Goal: Task Accomplishment & Management: Manage account settings

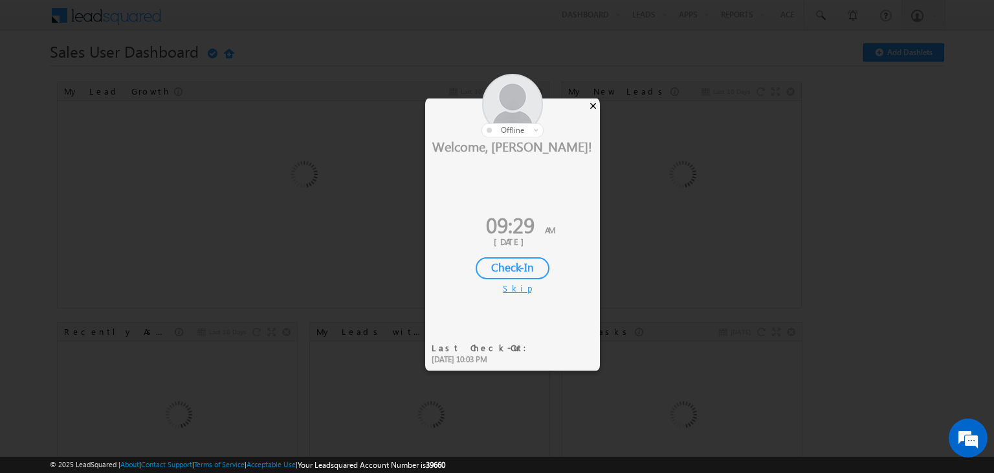
click at [590, 102] on div "×" at bounding box center [593, 105] width 14 height 14
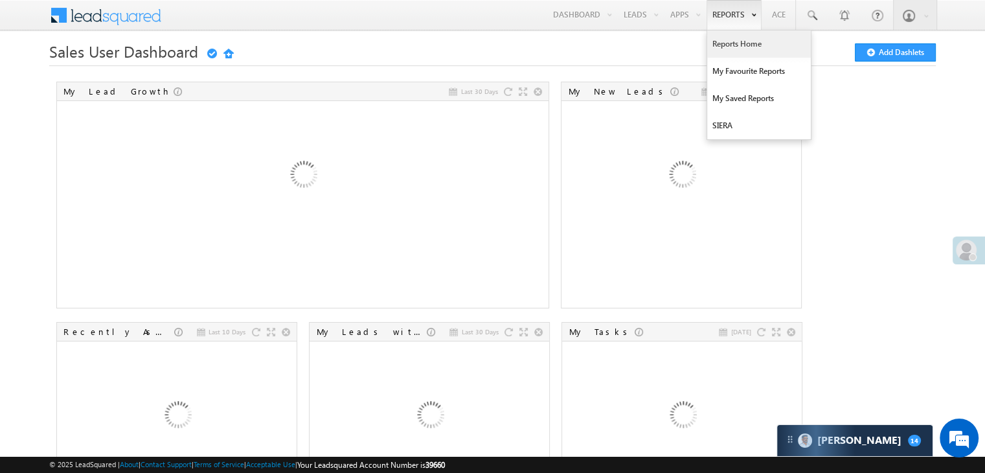
click at [730, 42] on link "Reports Home" at bounding box center [759, 43] width 104 height 27
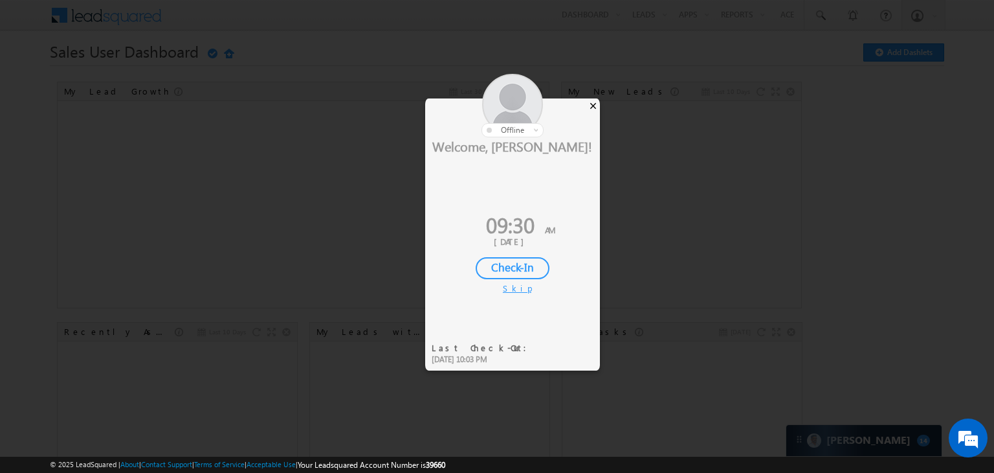
click at [592, 103] on div "×" at bounding box center [593, 105] width 14 height 14
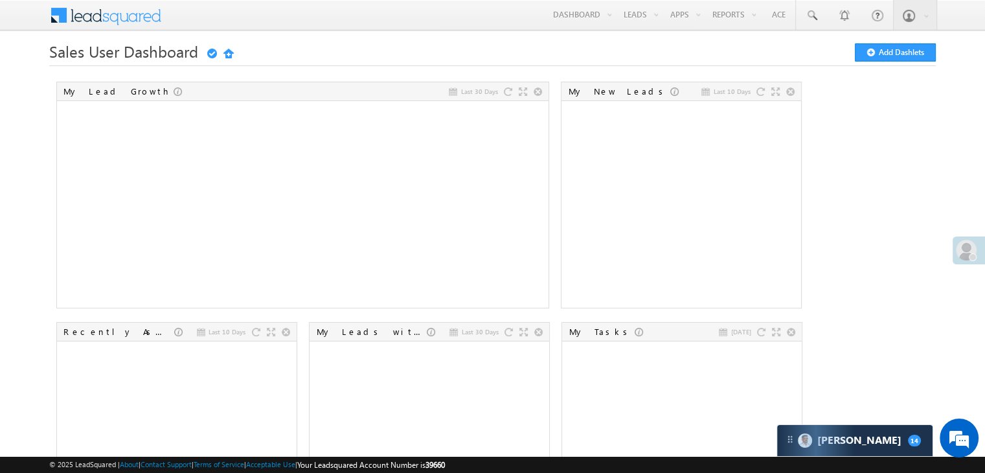
click at [969, 254] on div at bounding box center [972, 257] width 8 height 8
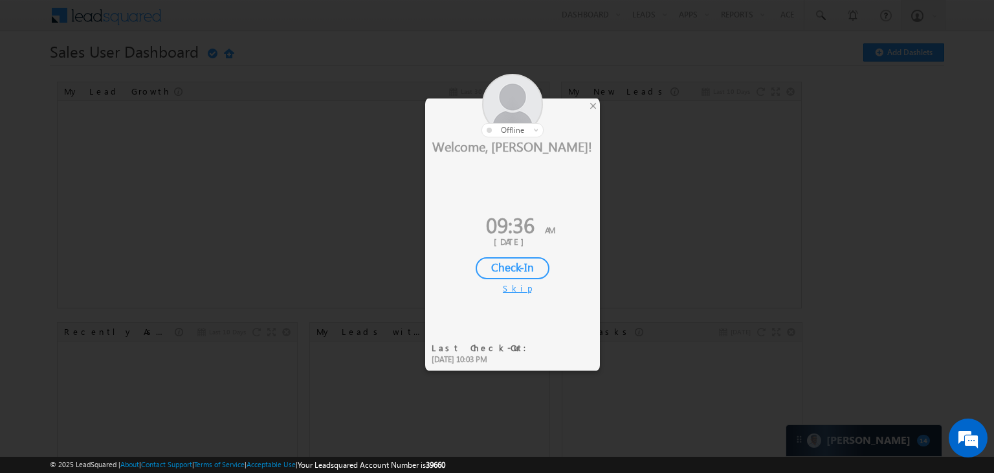
click at [507, 265] on div "Check-In" at bounding box center [513, 268] width 74 height 22
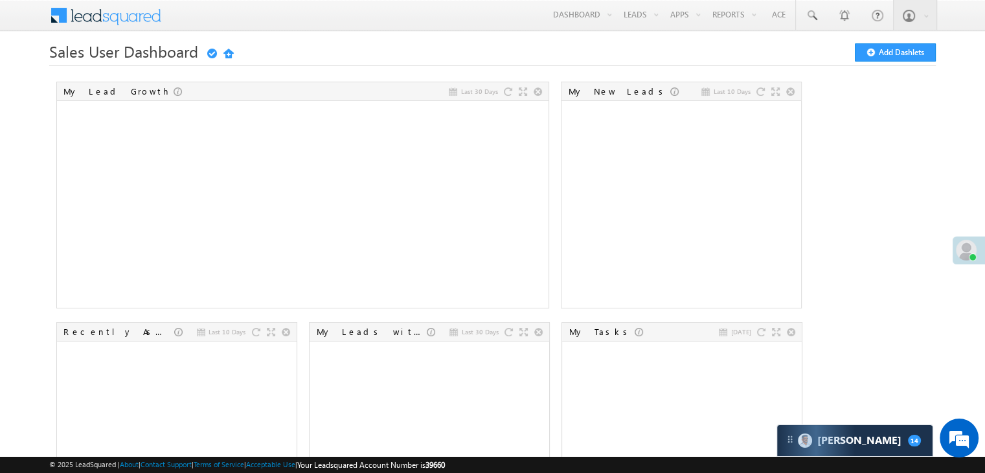
click at [974, 254] on div at bounding box center [972, 257] width 8 height 8
click at [966, 250] on span at bounding box center [965, 249] width 21 height 21
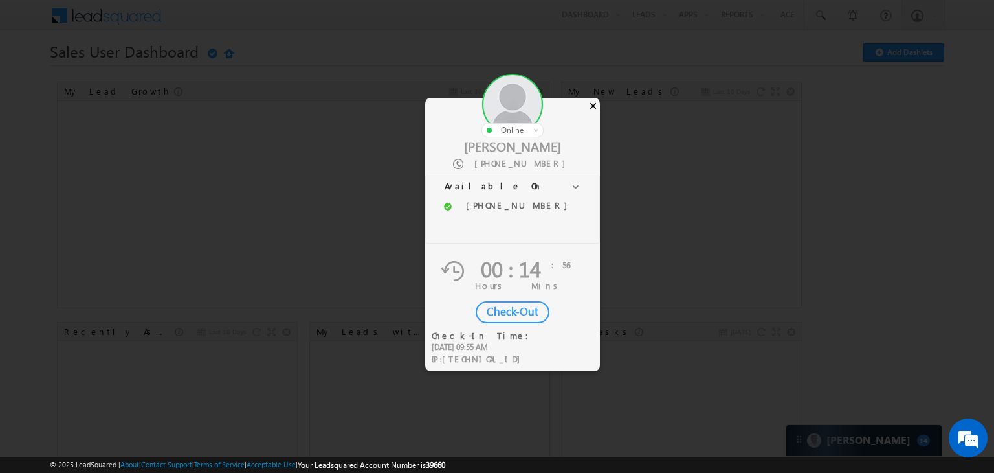
click at [593, 109] on div "×" at bounding box center [593, 105] width 14 height 14
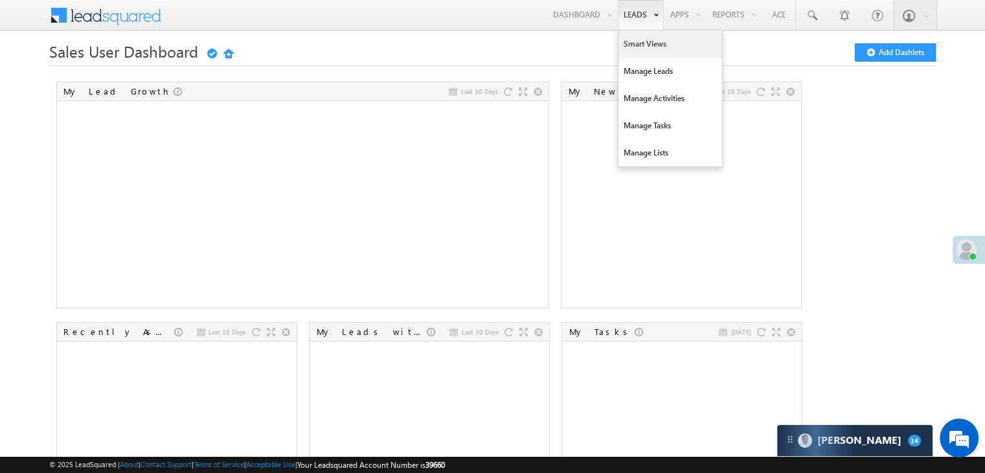
click at [629, 47] on link "Smart Views" at bounding box center [670, 43] width 104 height 27
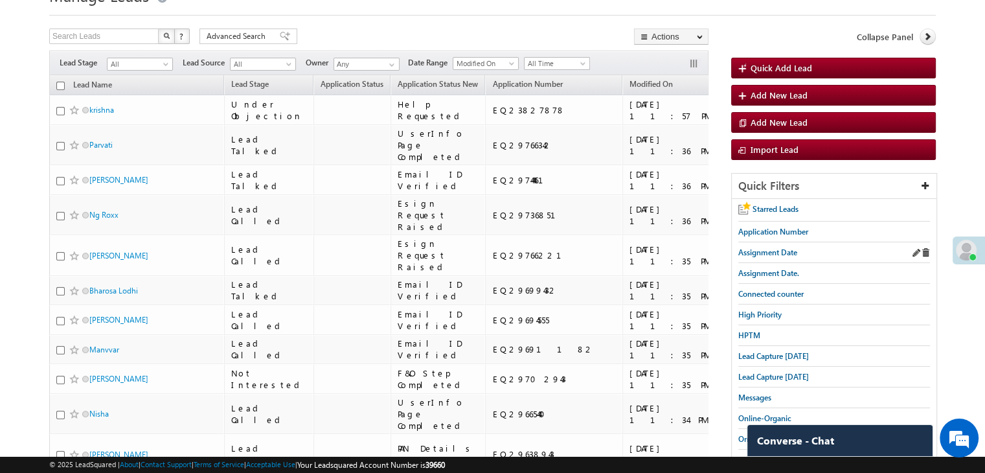
scroll to position [65, 0]
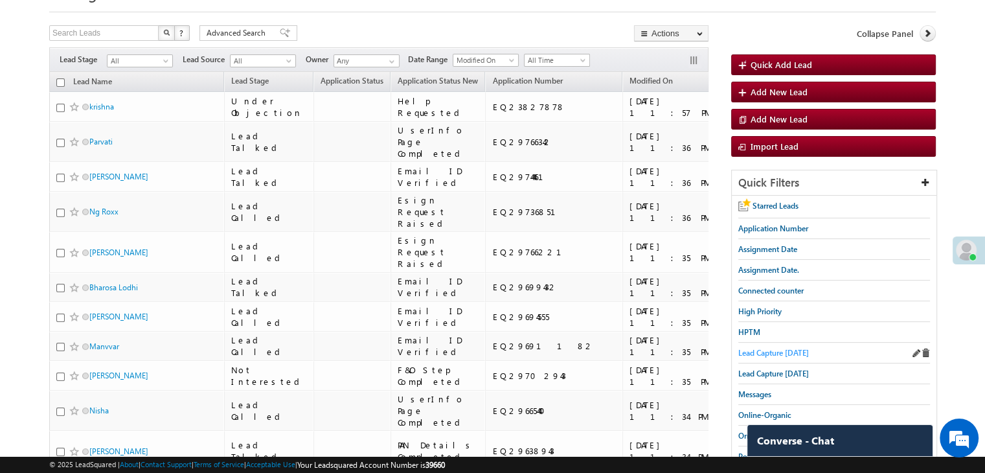
click at [792, 348] on span "Lead Capture [DATE]" at bounding box center [773, 353] width 71 height 10
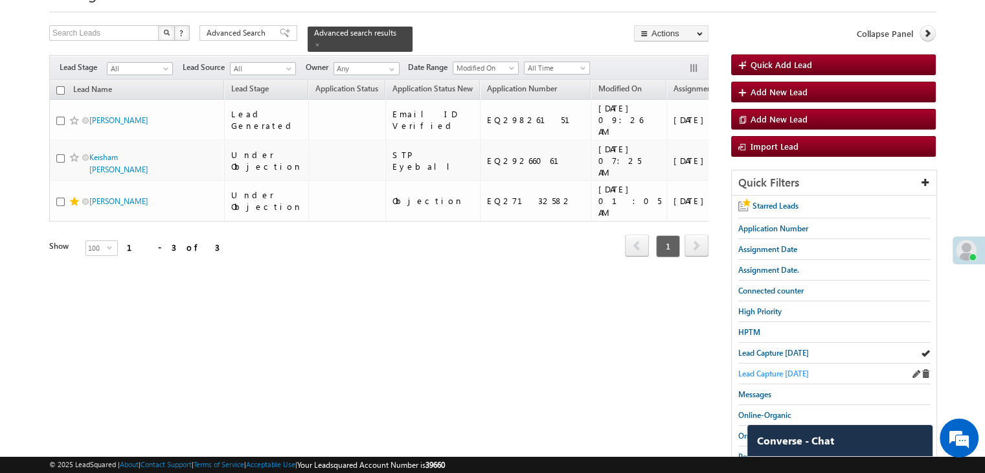
click at [774, 368] on span "Lead Capture yesterday" at bounding box center [773, 373] width 71 height 10
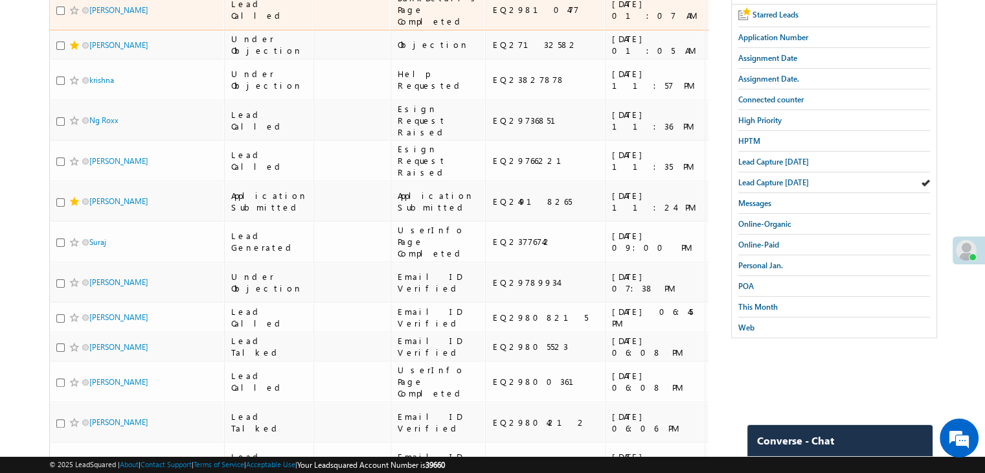
scroll to position [259, 0]
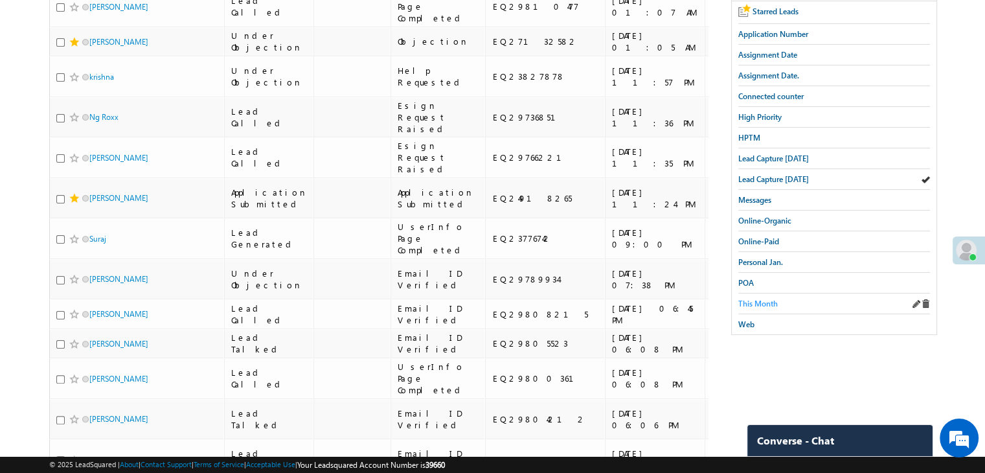
click at [763, 298] on span "This Month" at bounding box center [757, 303] width 39 height 10
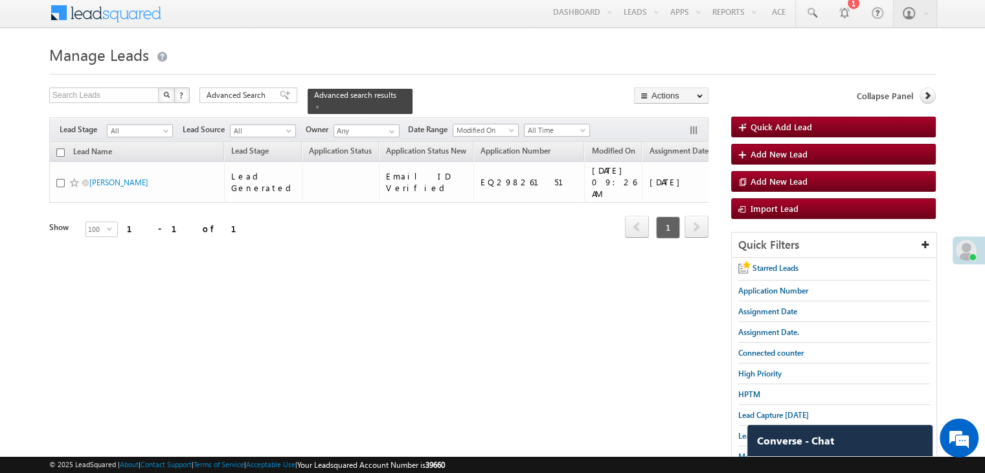
scroll to position [0, 0]
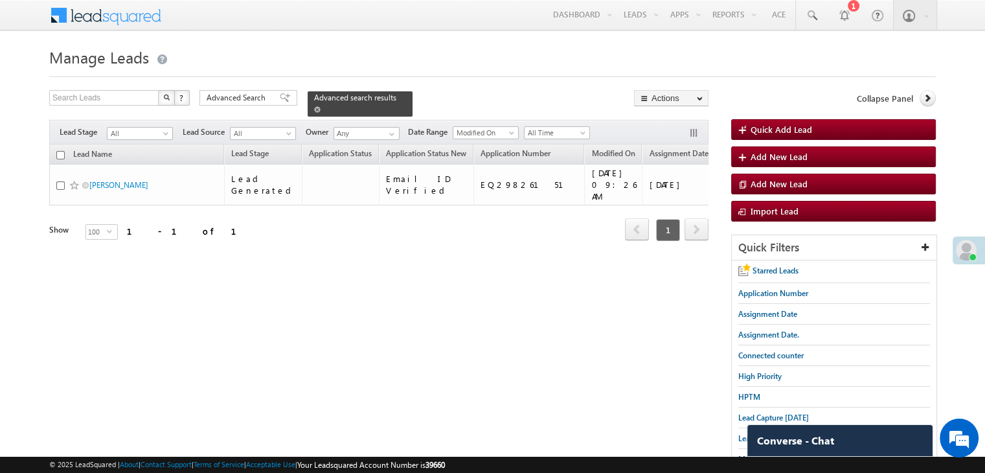
click at [320, 106] on span at bounding box center [317, 109] width 6 height 6
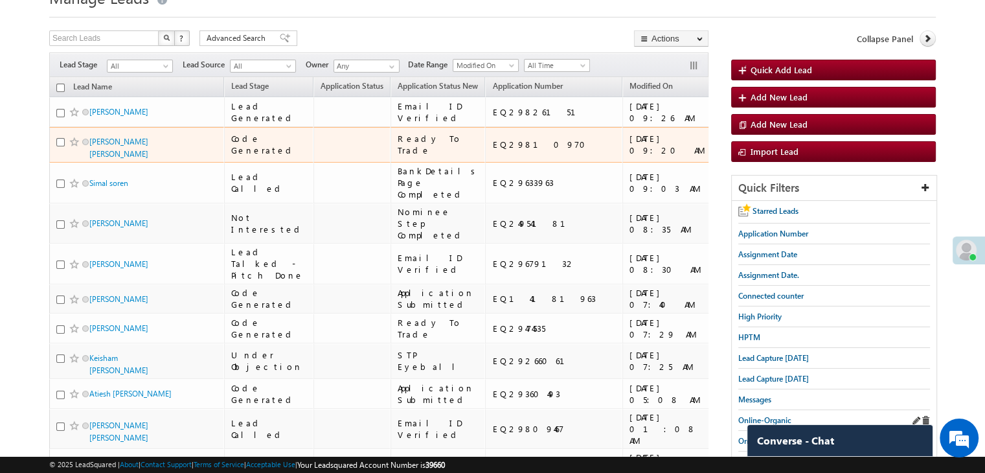
scroll to position [259, 0]
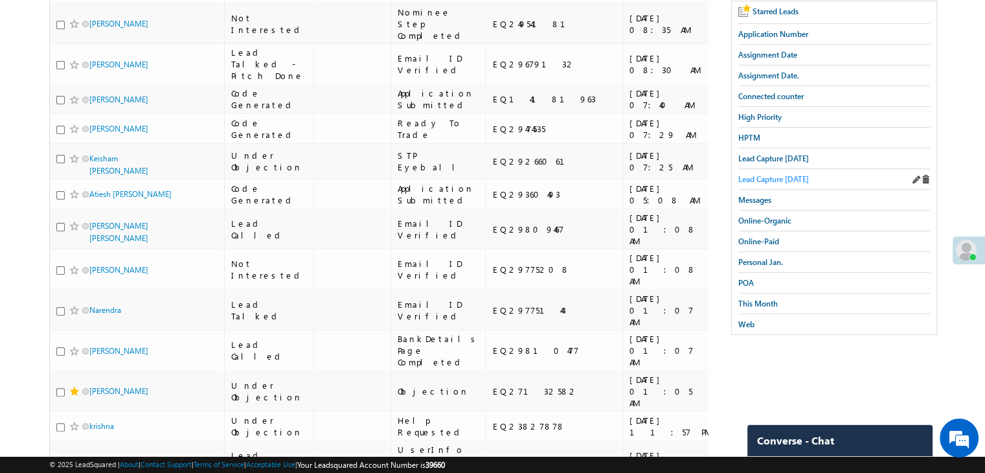
click at [782, 179] on span "Lead Capture yesterday" at bounding box center [773, 179] width 71 height 10
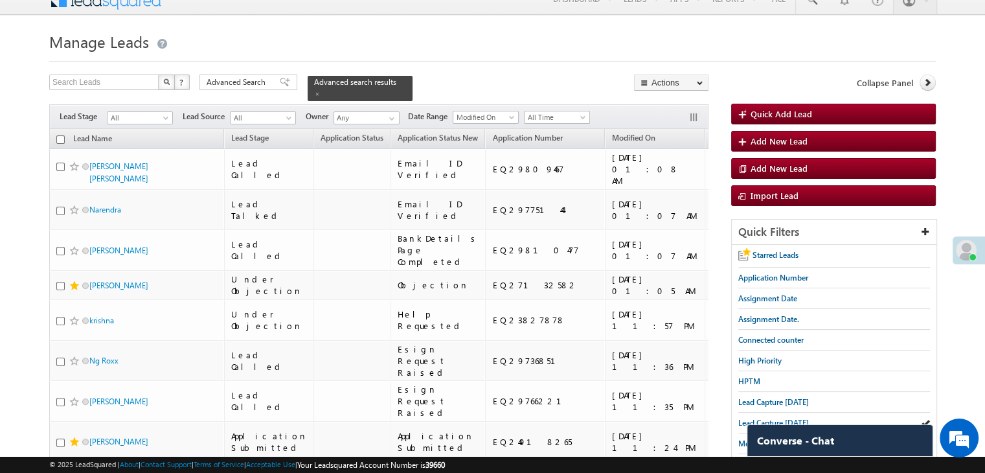
scroll to position [0, 0]
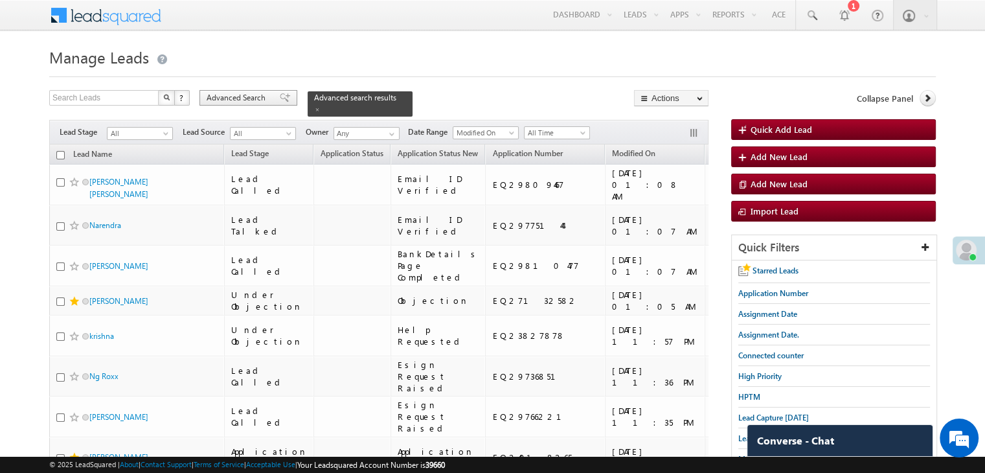
click at [260, 101] on span "Advanced Search" at bounding box center [237, 98] width 63 height 12
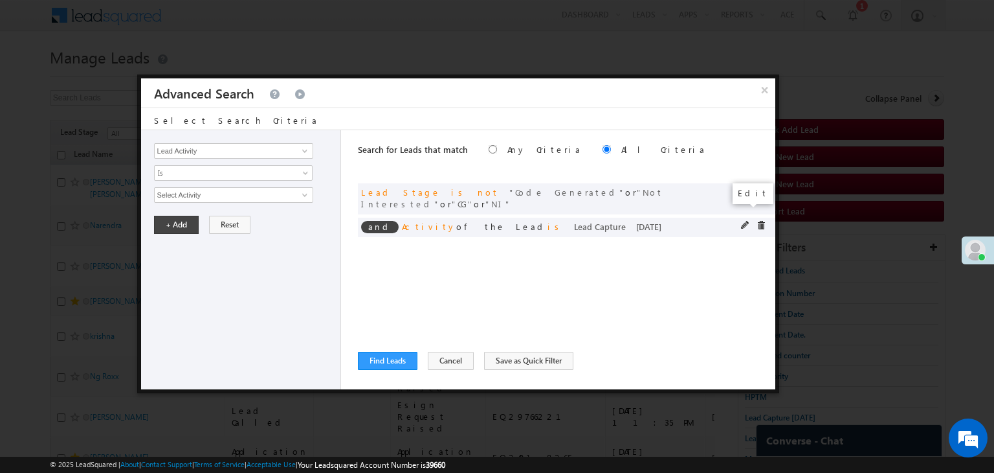
click at [742, 221] on span at bounding box center [745, 225] width 9 height 9
click at [287, 236] on span "Yesterday" at bounding box center [225, 239] width 140 height 12
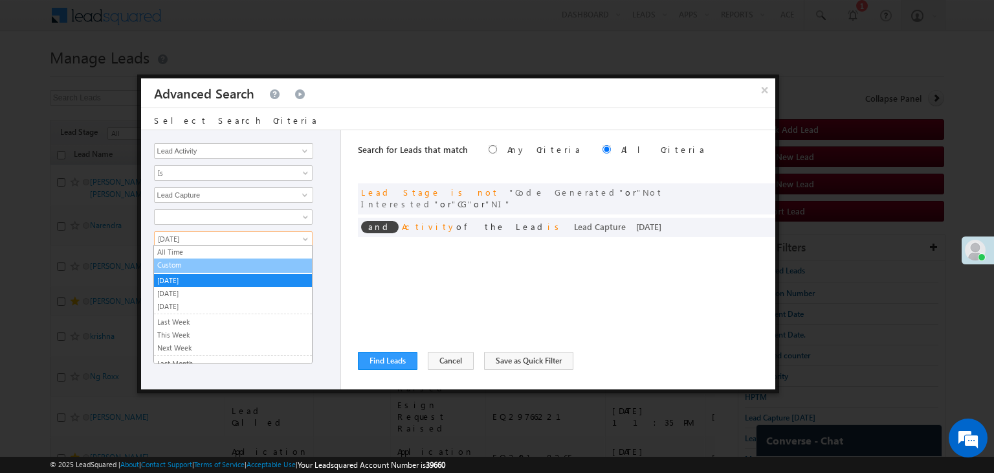
click at [268, 260] on link "Custom" at bounding box center [233, 265] width 158 height 12
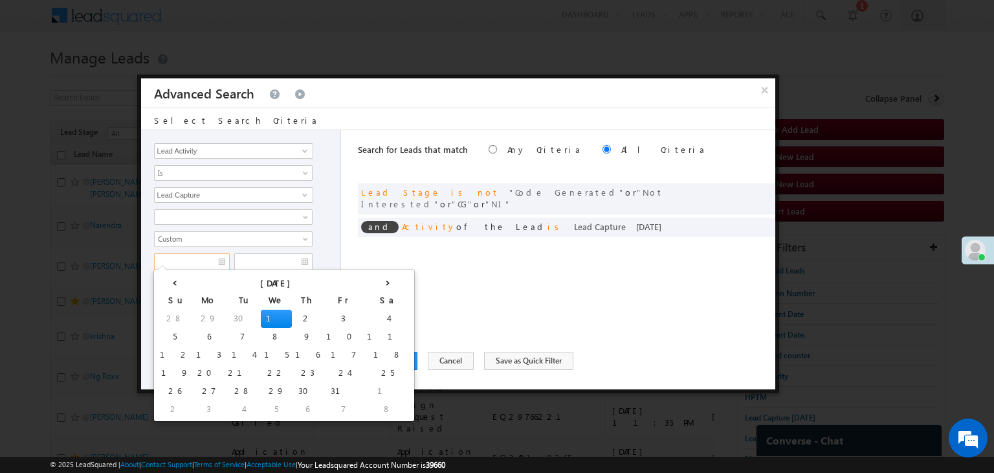
click at [219, 256] on input "text" at bounding box center [192, 261] width 76 height 17
click at [193, 314] on td "29" at bounding box center [209, 318] width 32 height 18
type input "09/29/25"
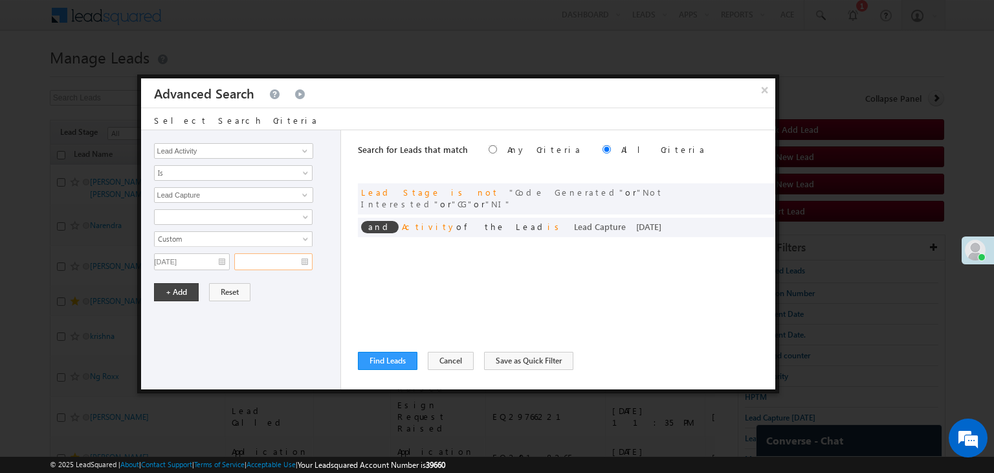
click at [256, 258] on input "text" at bounding box center [273, 261] width 78 height 17
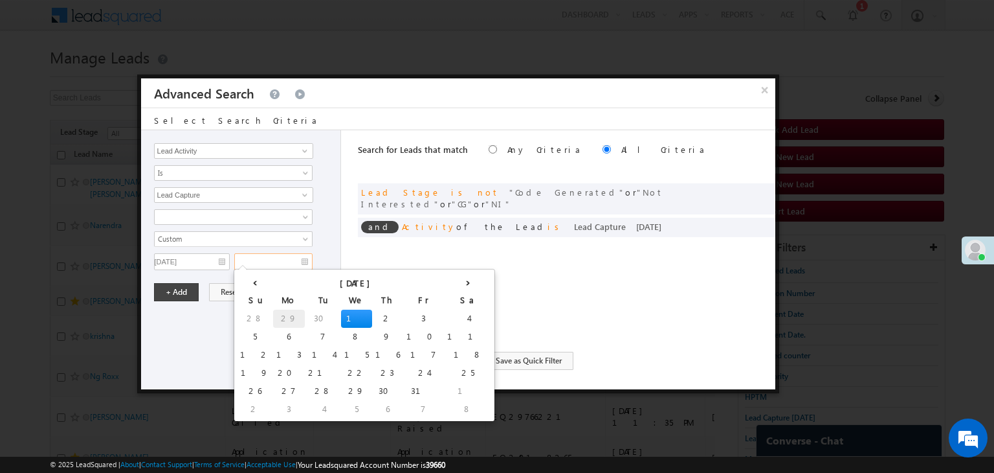
click at [273, 313] on td "29" at bounding box center [289, 318] width 32 height 18
type input "09/29/25"
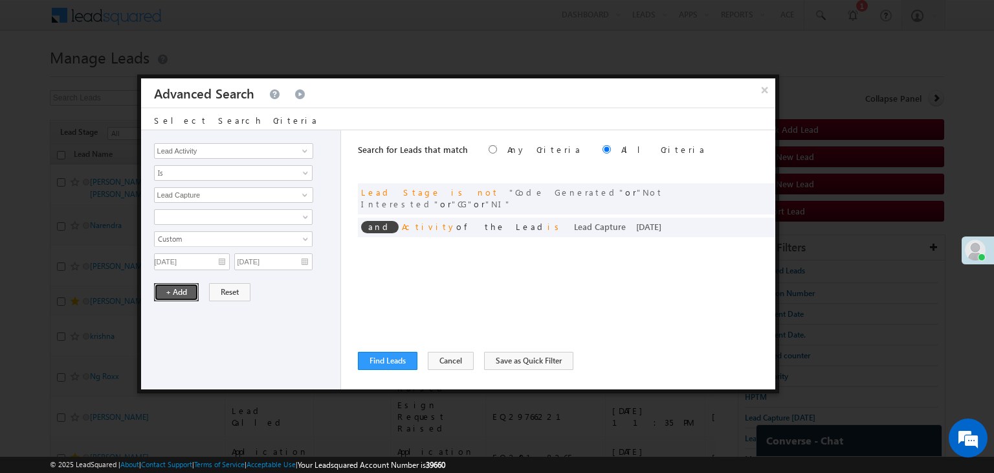
click at [186, 289] on button "+ Add" at bounding box center [176, 292] width 45 height 18
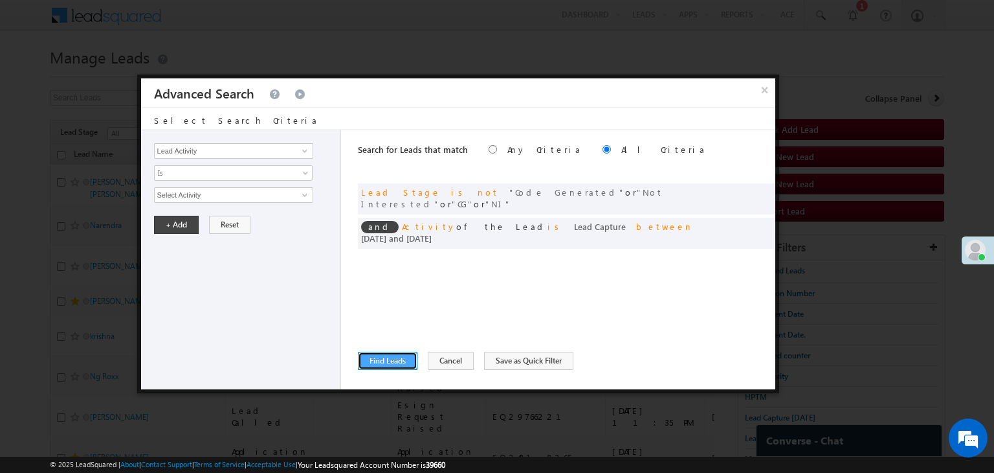
click at [368, 363] on button "Find Leads" at bounding box center [388, 360] width 60 height 18
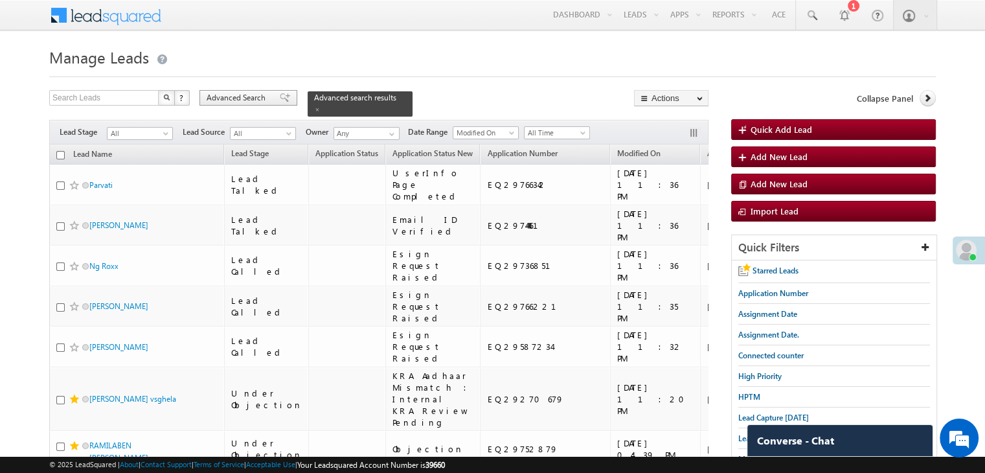
click at [285, 99] on div "Advanced Search" at bounding box center [248, 98] width 98 height 16
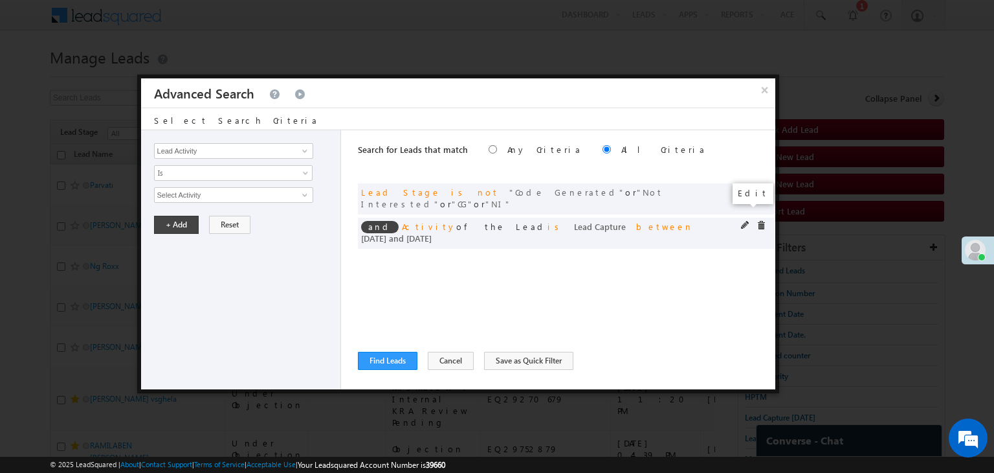
click at [746, 221] on span at bounding box center [745, 225] width 9 height 9
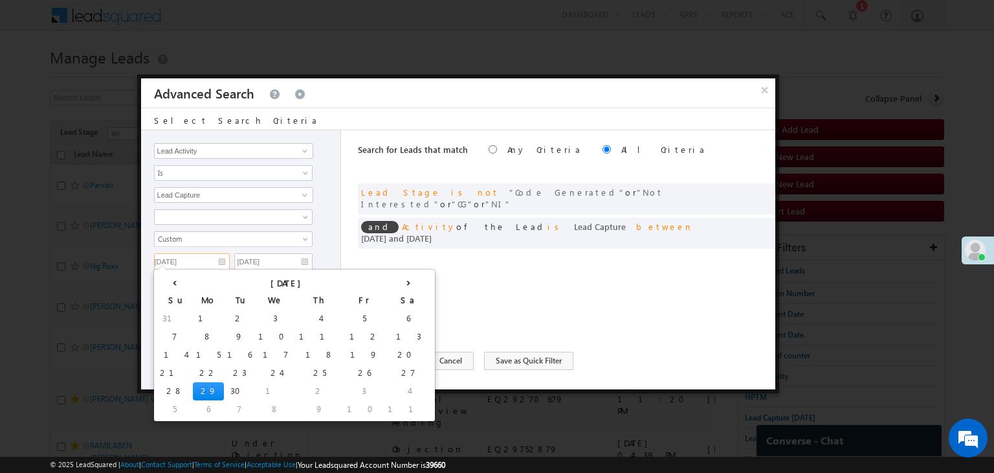
click at [207, 257] on input "09/29/25" at bounding box center [192, 261] width 76 height 17
click at [166, 390] on td "28" at bounding box center [175, 391] width 36 height 18
type input "[DATE]"
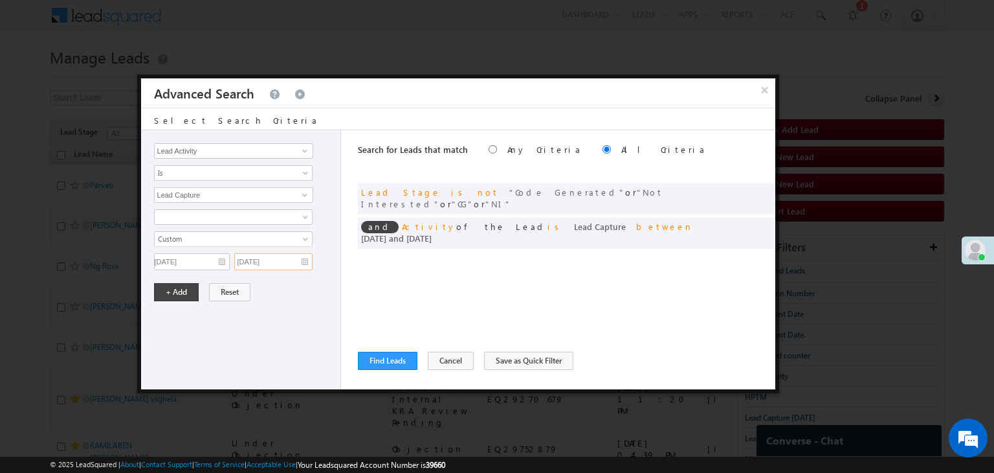
click at [295, 257] on input "09/29/25" at bounding box center [273, 261] width 78 height 17
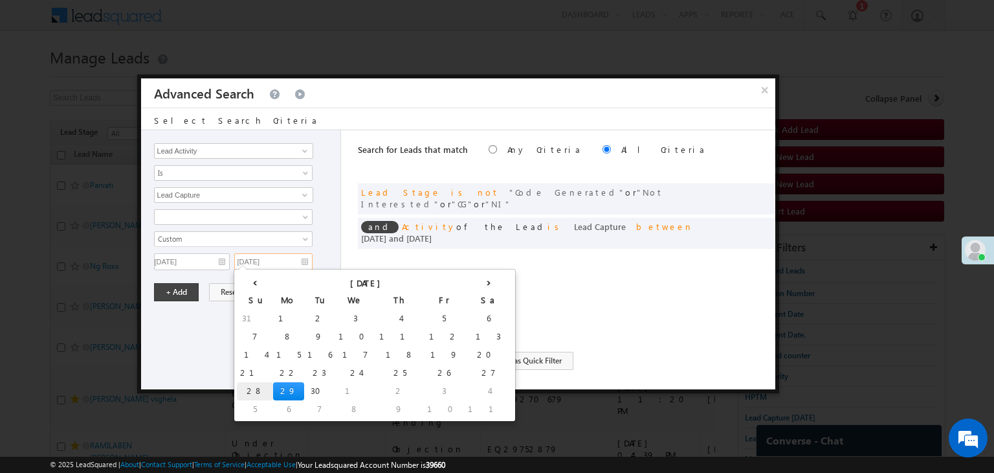
click at [246, 386] on td "28" at bounding box center [255, 391] width 36 height 18
type input "[DATE]"
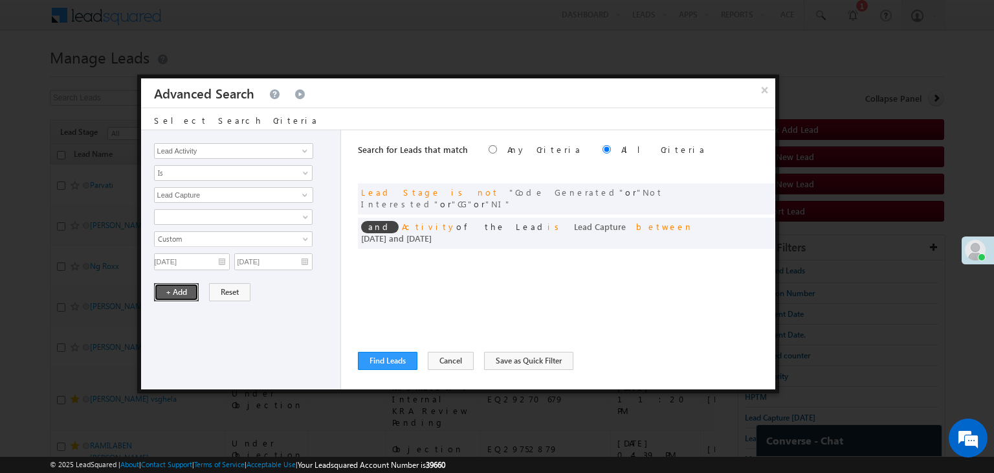
click at [188, 290] on button "+ Add" at bounding box center [176, 292] width 45 height 18
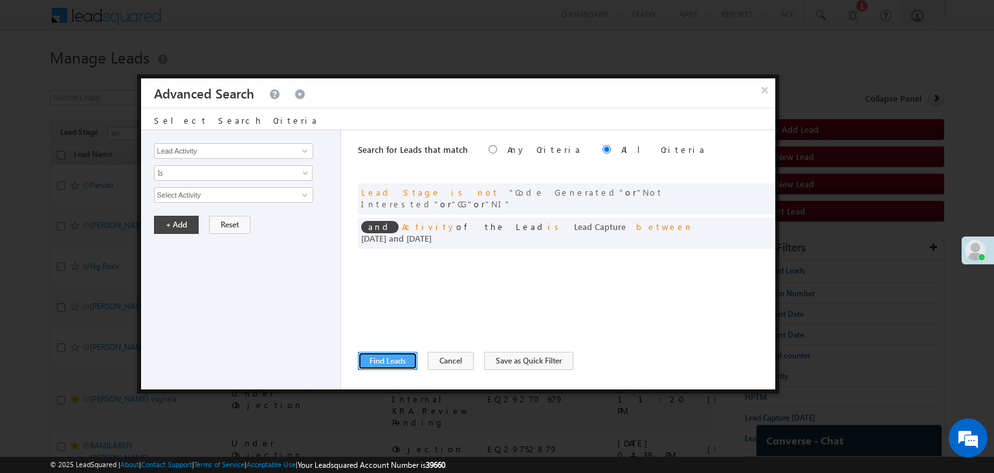
click at [375, 358] on button "Find Leads" at bounding box center [388, 360] width 60 height 18
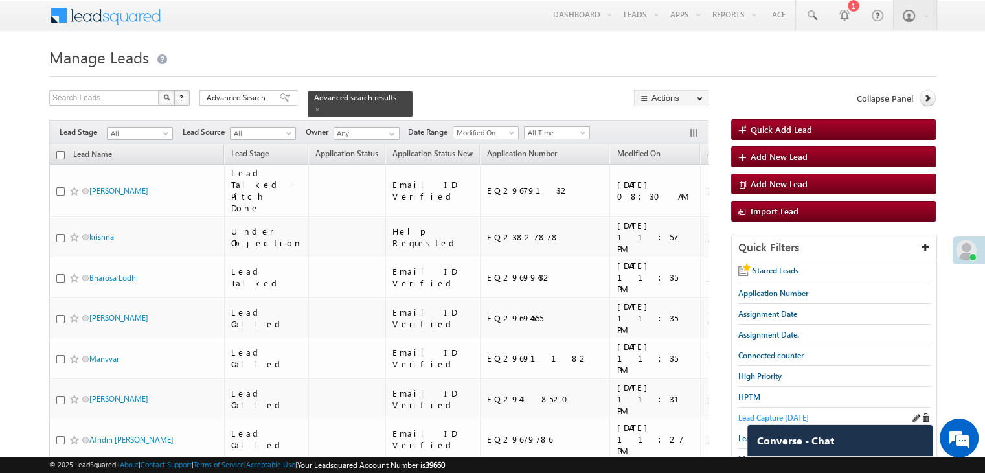
click at [775, 412] on span "Lead Capture [DATE]" at bounding box center [773, 417] width 71 height 10
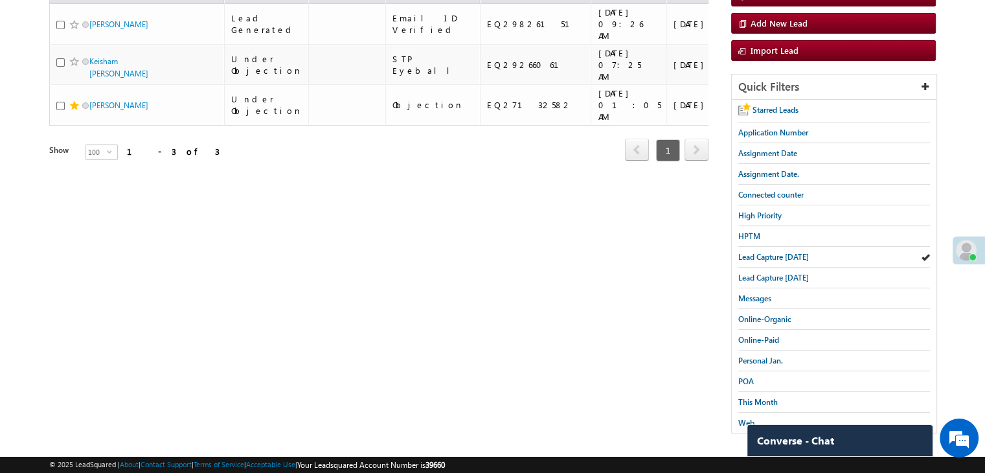
scroll to position [161, 0]
click at [757, 396] on span "This Month" at bounding box center [757, 401] width 39 height 10
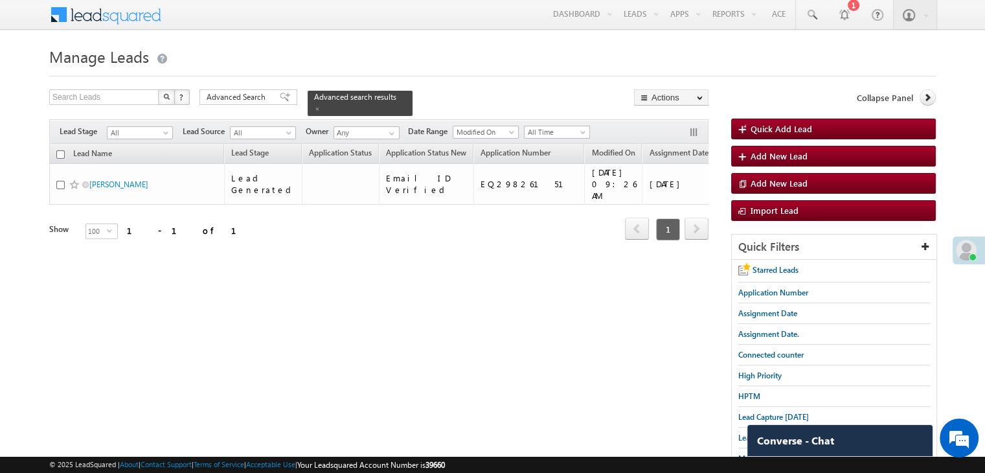
scroll to position [0, 0]
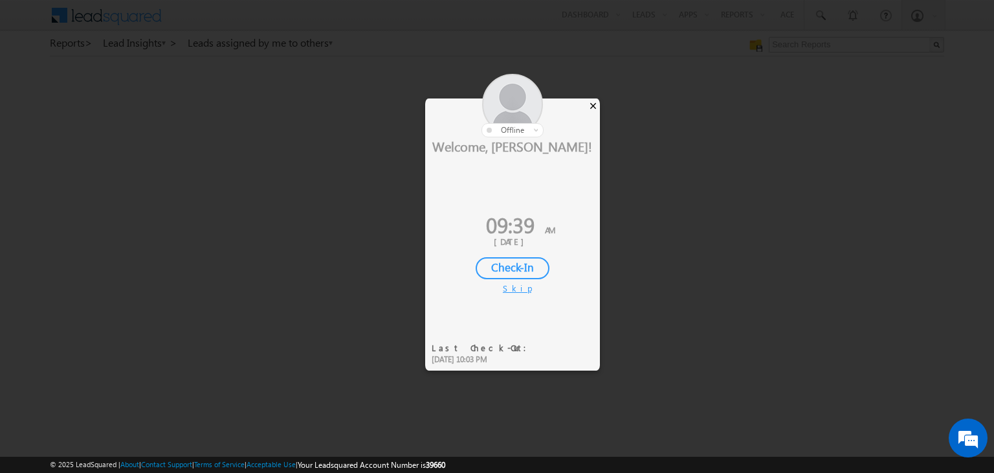
click at [590, 104] on div "×" at bounding box center [593, 105] width 14 height 14
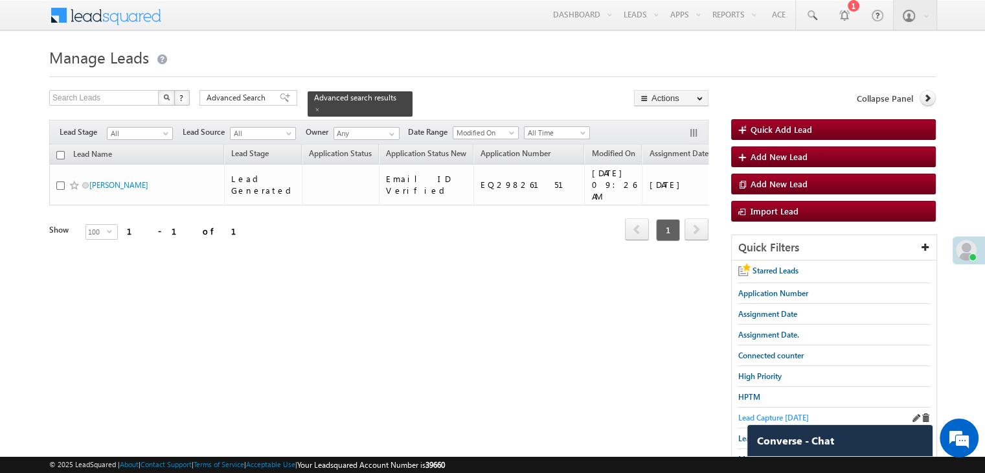
click at [757, 412] on span "Lead Capture today" at bounding box center [773, 417] width 71 height 10
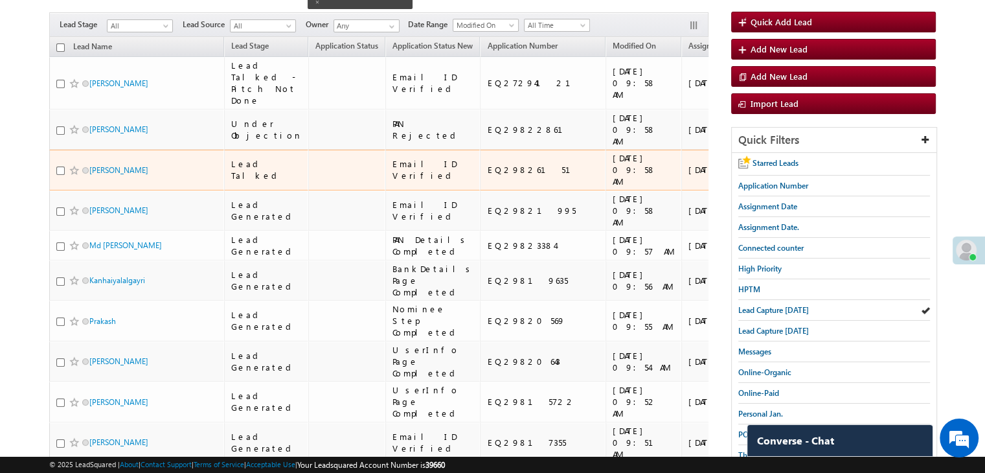
scroll to position [129, 0]
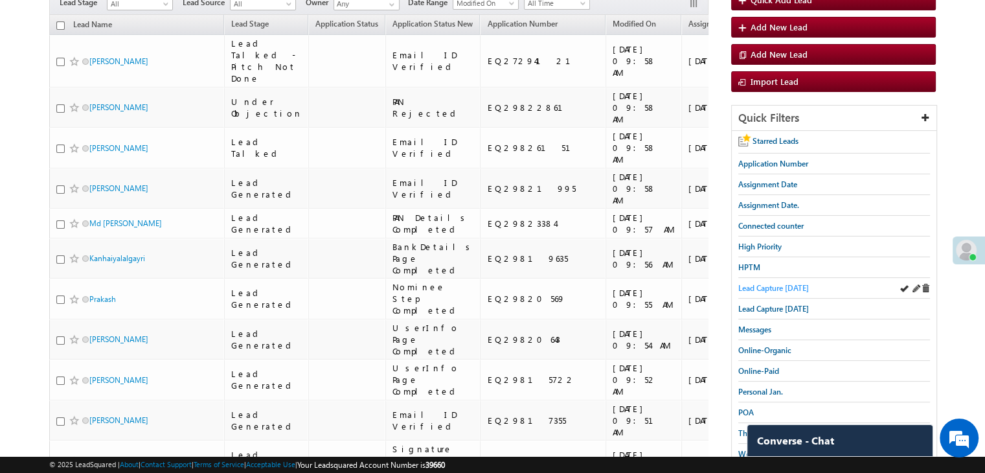
click at [753, 283] on span "Lead Capture [DATE]" at bounding box center [773, 288] width 71 height 10
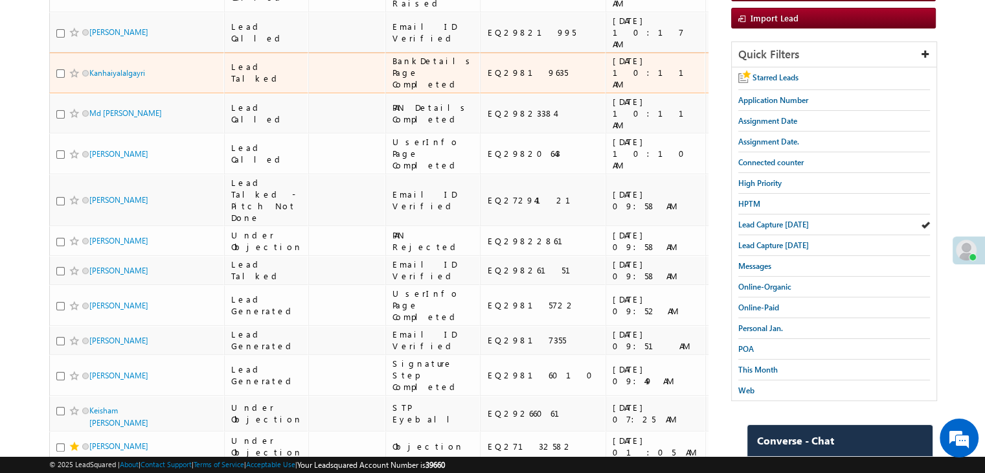
scroll to position [194, 0]
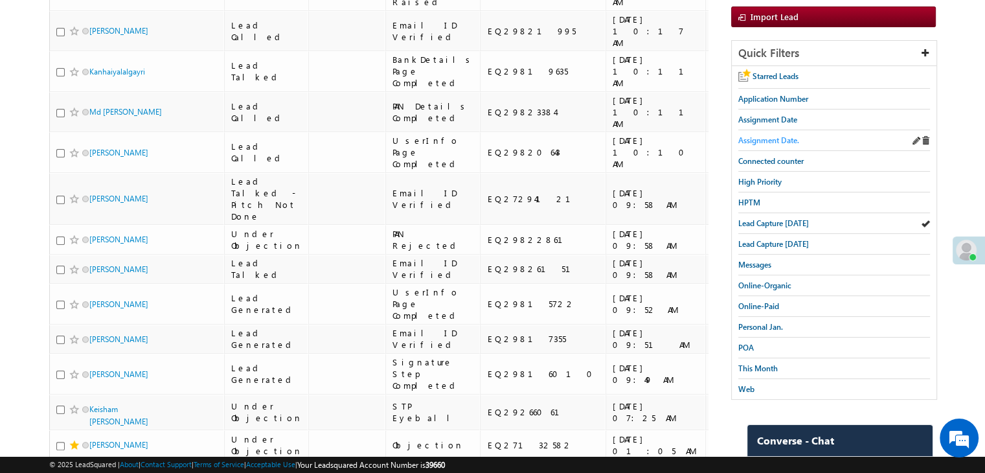
click at [775, 135] on span "Assignment Date." at bounding box center [768, 140] width 61 height 10
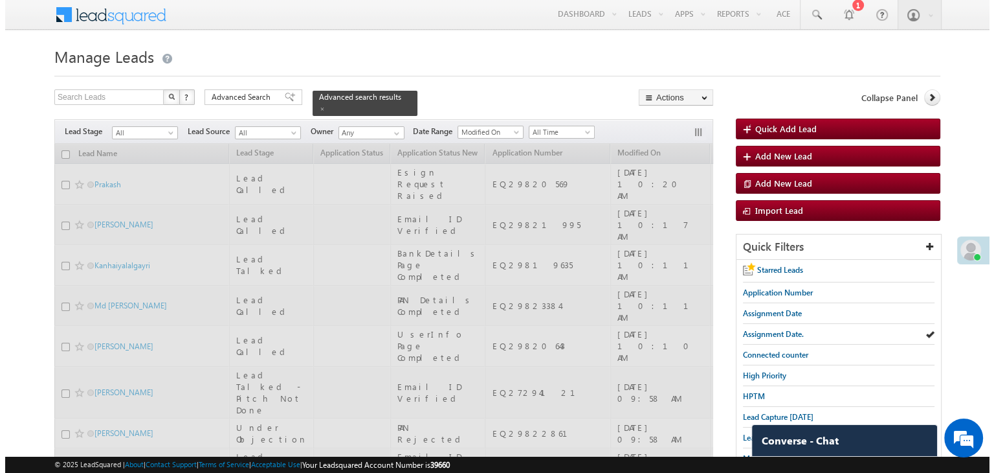
scroll to position [0, 0]
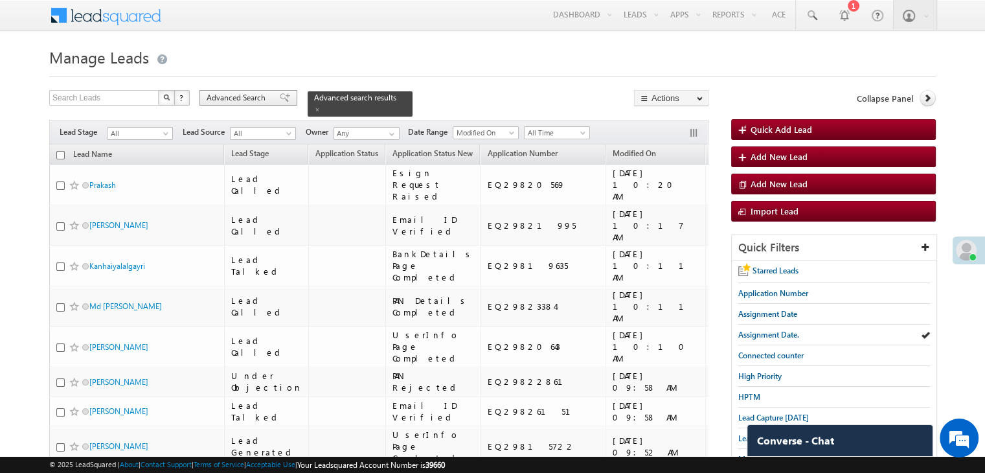
click at [280, 98] on span at bounding box center [285, 97] width 10 height 9
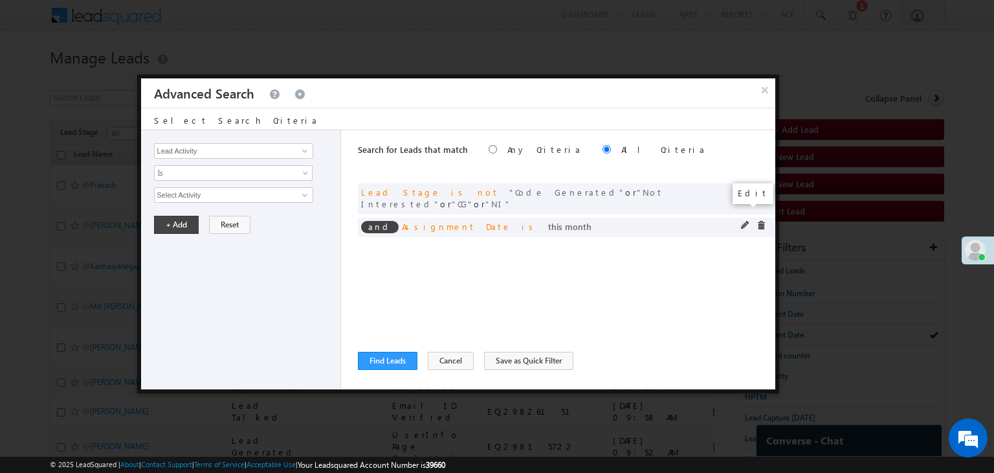
click at [746, 221] on span at bounding box center [745, 225] width 9 height 9
click at [225, 192] on span "This Month" at bounding box center [225, 195] width 140 height 12
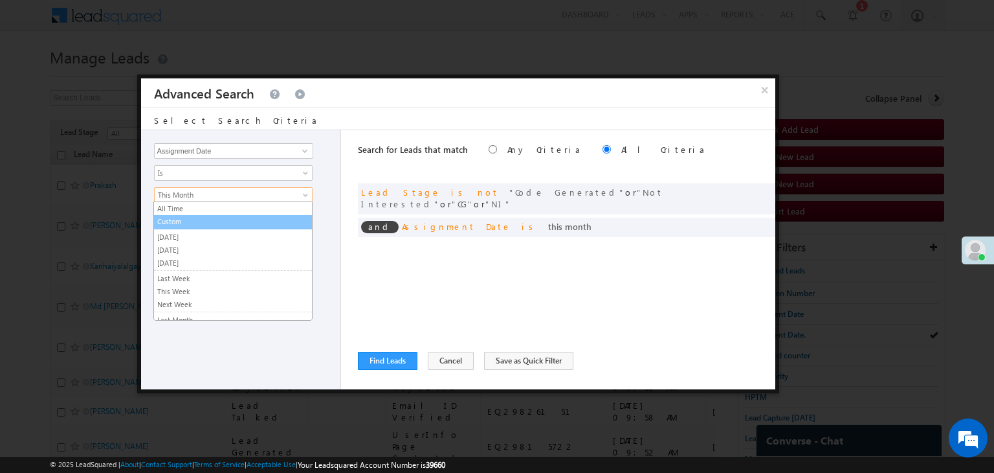
click at [198, 225] on link "Custom" at bounding box center [233, 222] width 158 height 12
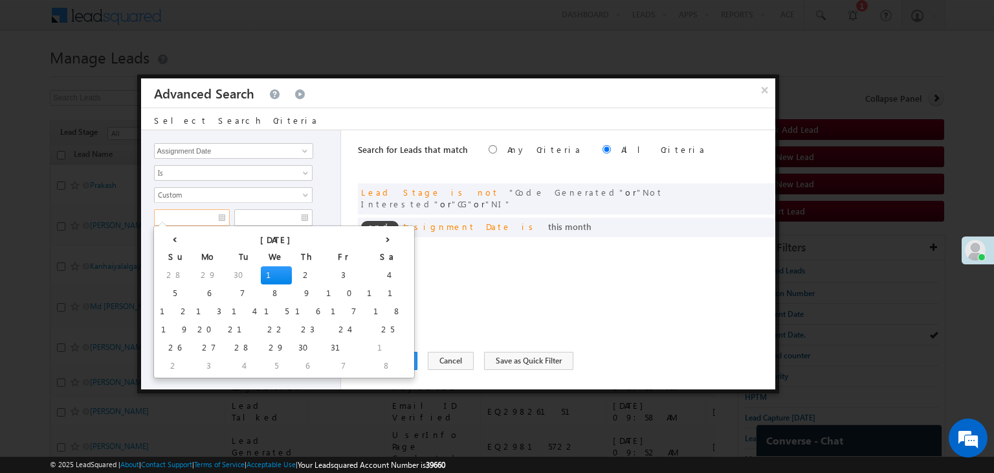
click at [204, 213] on input "text" at bounding box center [192, 217] width 76 height 17
click at [165, 232] on th "‹" at bounding box center [175, 237] width 36 height 19
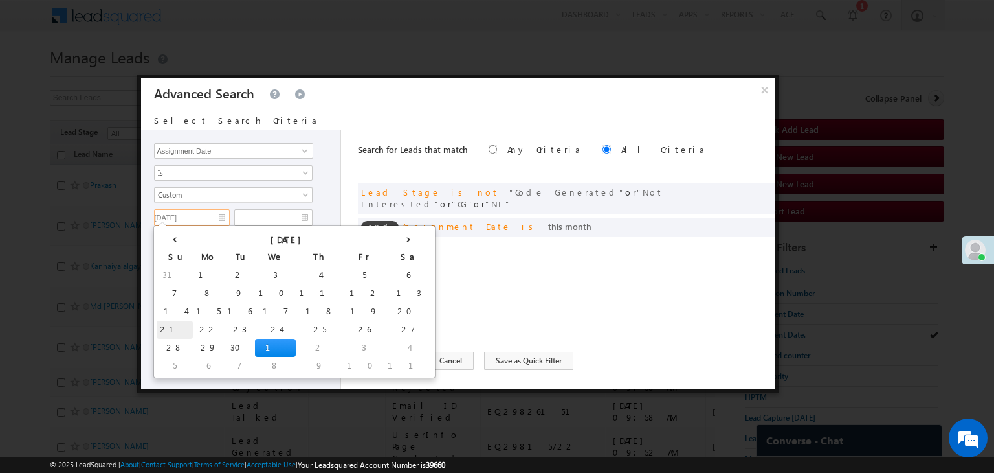
click at [162, 324] on td "21" at bounding box center [175, 329] width 36 height 18
type input "09/21/25"
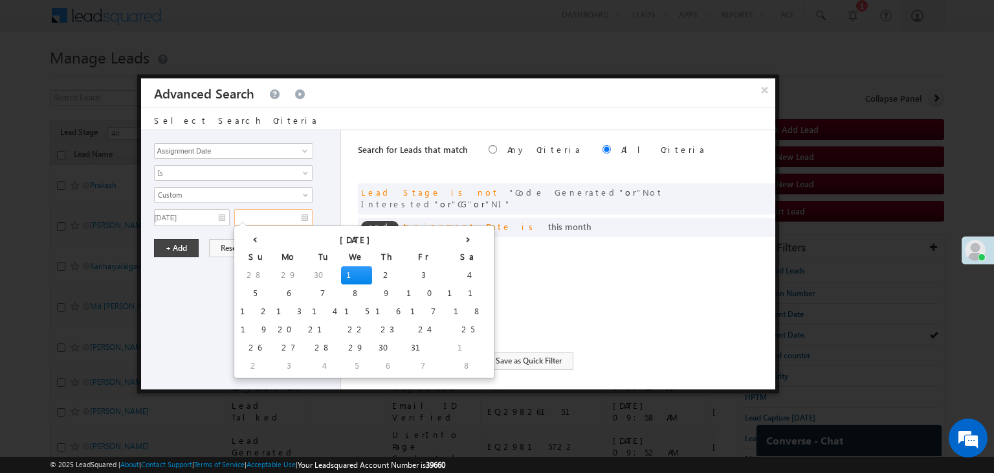
click at [298, 209] on input "text" at bounding box center [273, 217] width 78 height 17
click at [305, 271] on td "30" at bounding box center [323, 275] width 36 height 18
type input "09/30/25"
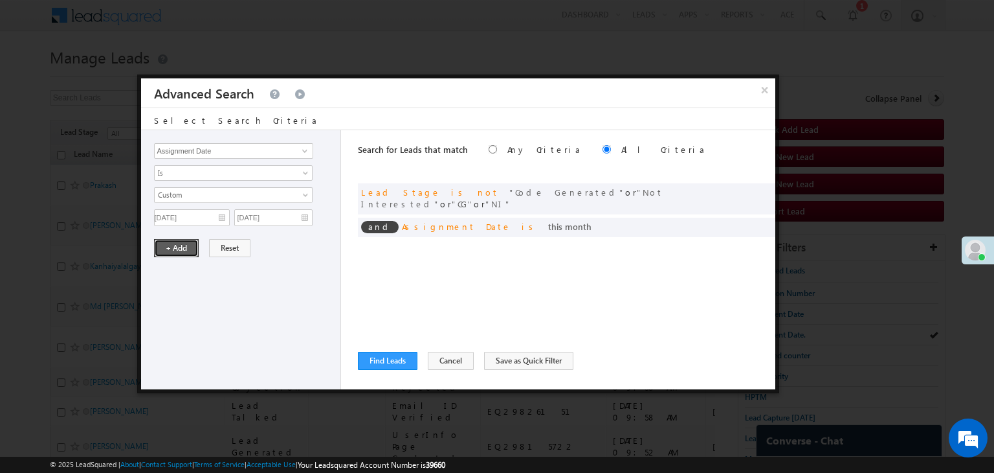
click at [175, 243] on button "+ Add" at bounding box center [176, 248] width 45 height 18
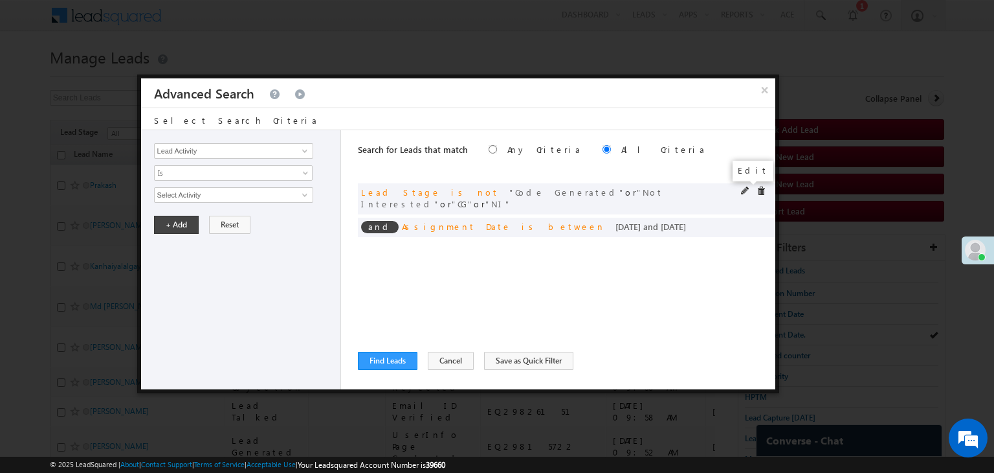
click at [744, 190] on span at bounding box center [745, 190] width 9 height 9
click at [258, 190] on span "4 selected" at bounding box center [228, 195] width 147 height 14
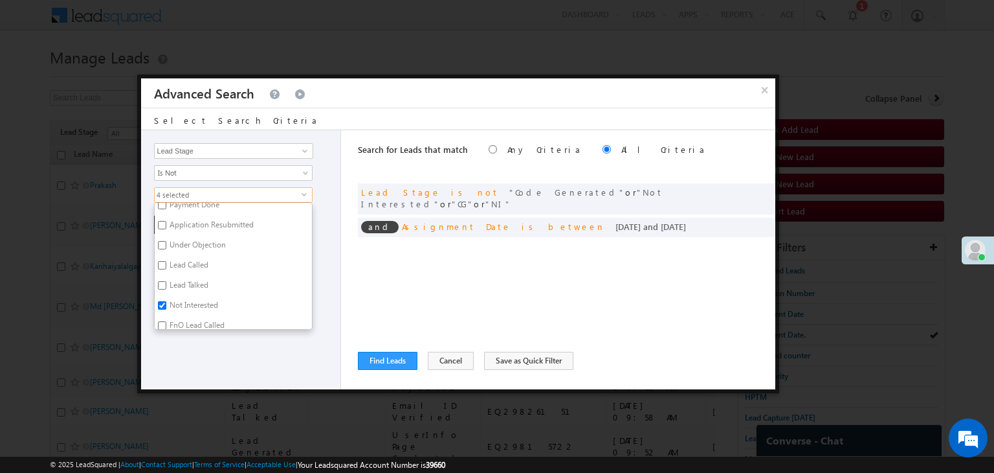
scroll to position [129, 0]
click at [183, 301] on label "Not Interested" at bounding box center [193, 306] width 76 height 20
click at [166, 301] on input "Not Interested" at bounding box center [162, 304] width 8 height 8
checkbox input "false"
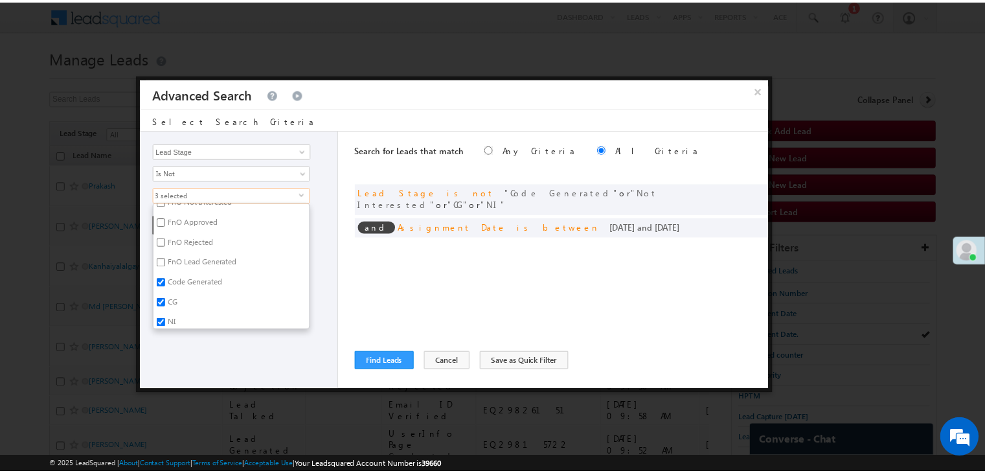
scroll to position [317, 0]
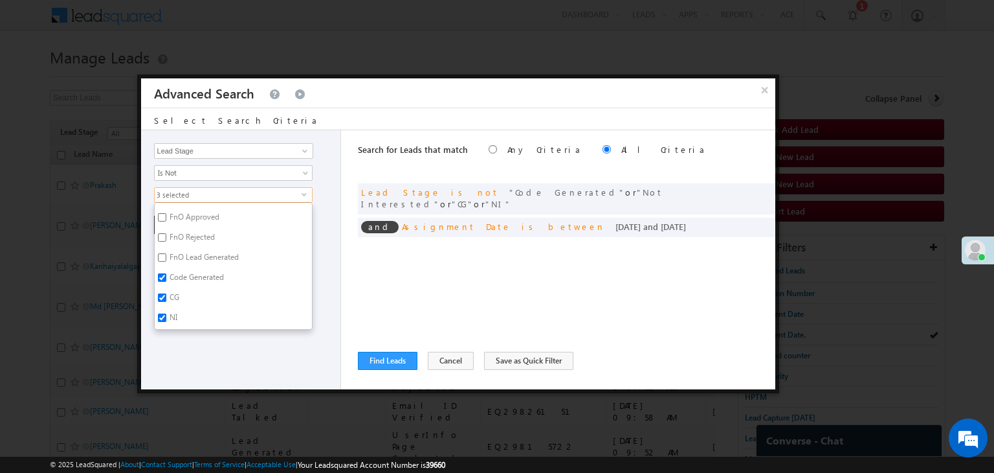
click at [177, 313] on label "NI" at bounding box center [173, 319] width 36 height 20
click at [166, 313] on input "NI" at bounding box center [162, 317] width 8 height 8
checkbox input "false"
click at [173, 368] on div "Lead Activity Task Sales Group Prospect Id WA Last Message Timestamp 4th Day Di…" at bounding box center [241, 259] width 201 height 259
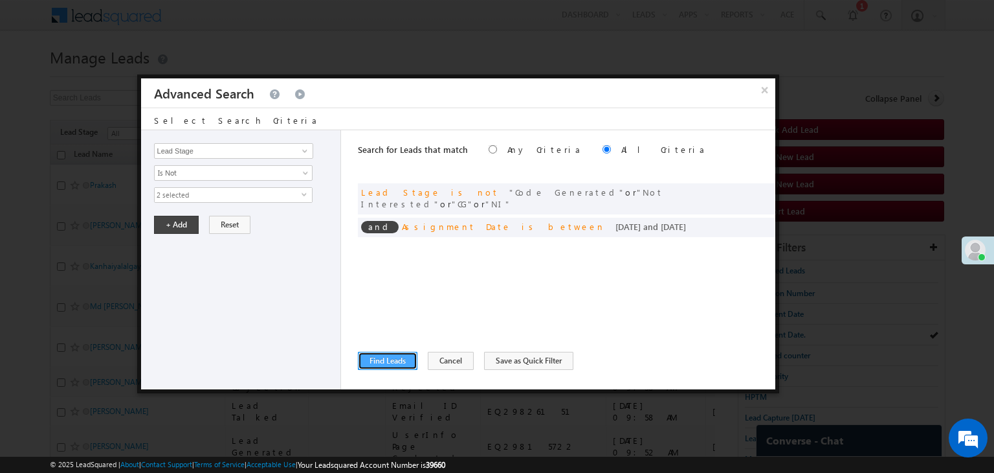
click at [390, 357] on button "Find Leads" at bounding box center [388, 360] width 60 height 18
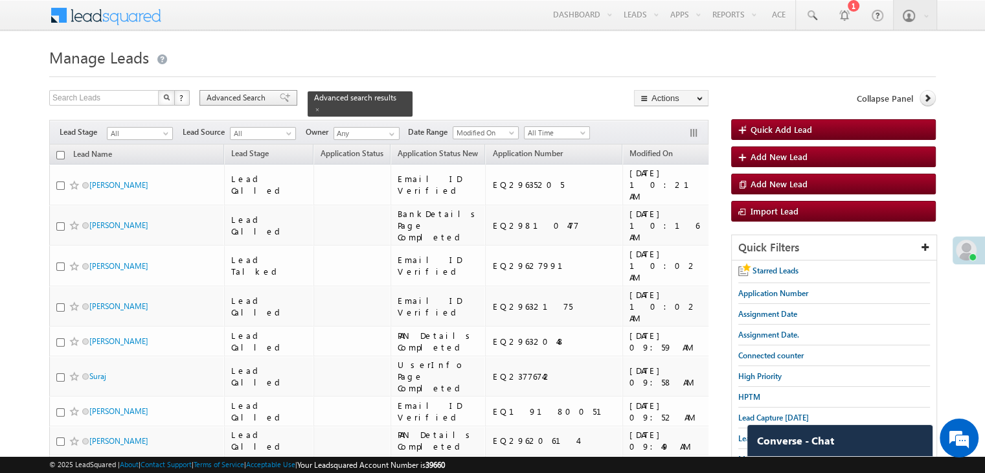
click at [280, 96] on span at bounding box center [285, 97] width 10 height 9
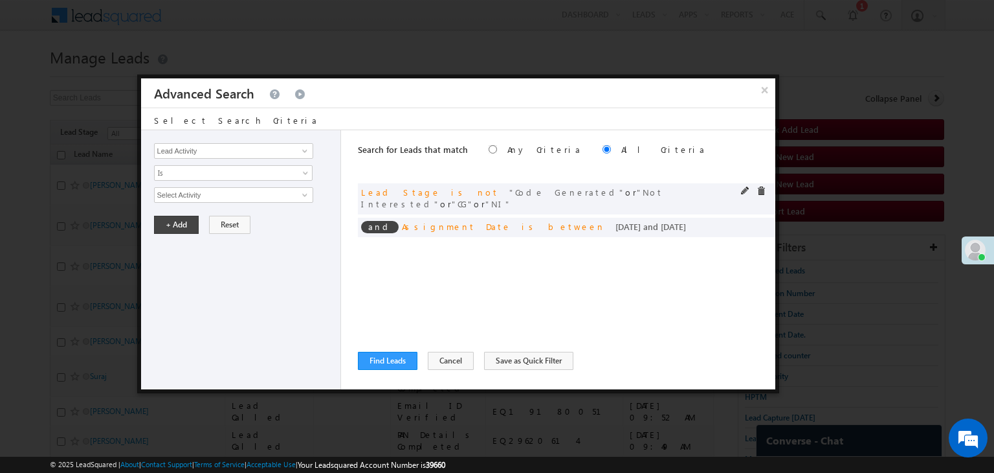
click at [743, 186] on div at bounding box center [756, 192] width 31 height 12
click at [761, 189] on span at bounding box center [761, 190] width 9 height 9
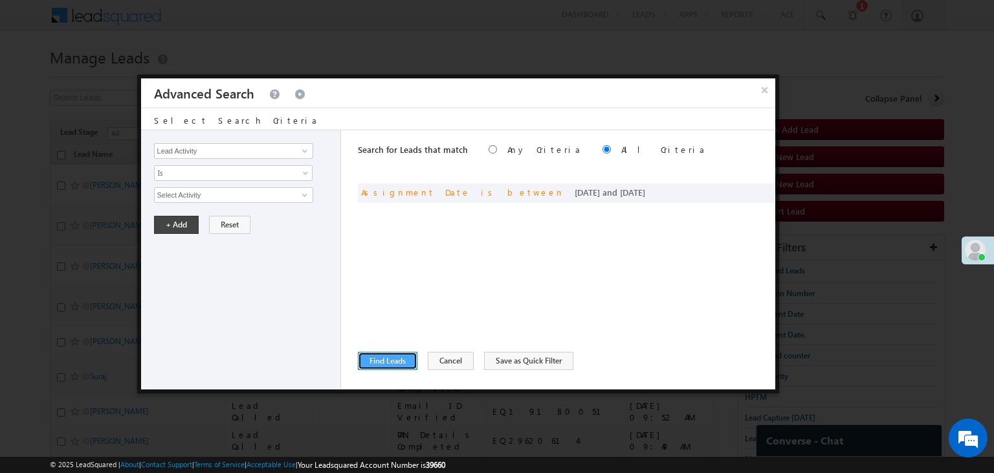
click at [403, 353] on button "Find Leads" at bounding box center [388, 360] width 60 height 18
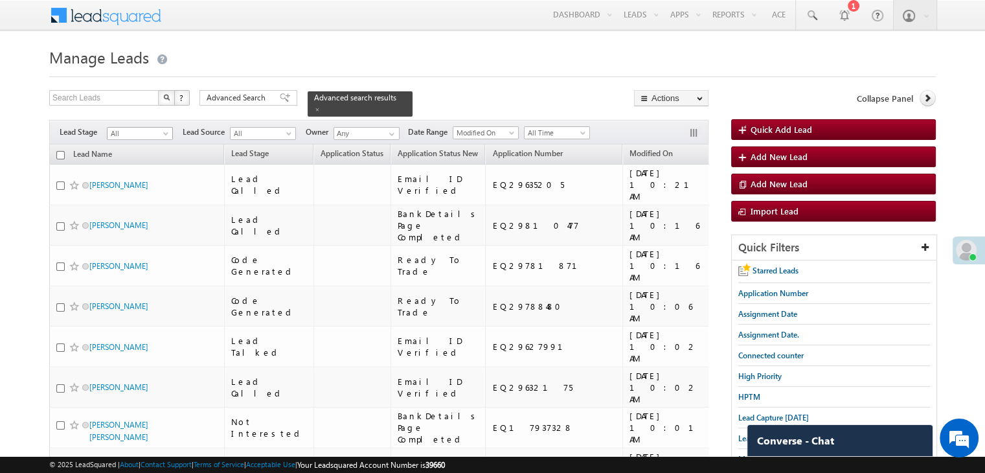
click at [146, 128] on span "All" at bounding box center [137, 134] width 61 height 12
click at [147, 152] on link "Not Interested" at bounding box center [139, 146] width 65 height 12
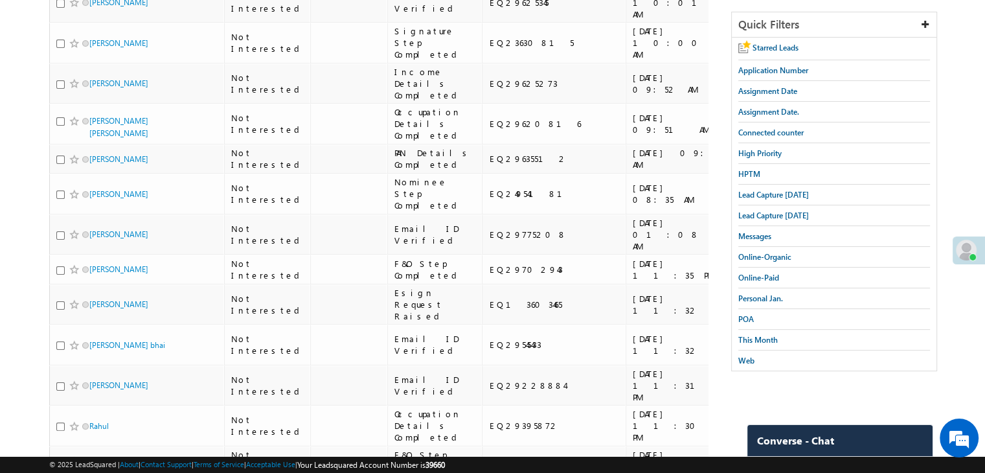
scroll to position [0, 0]
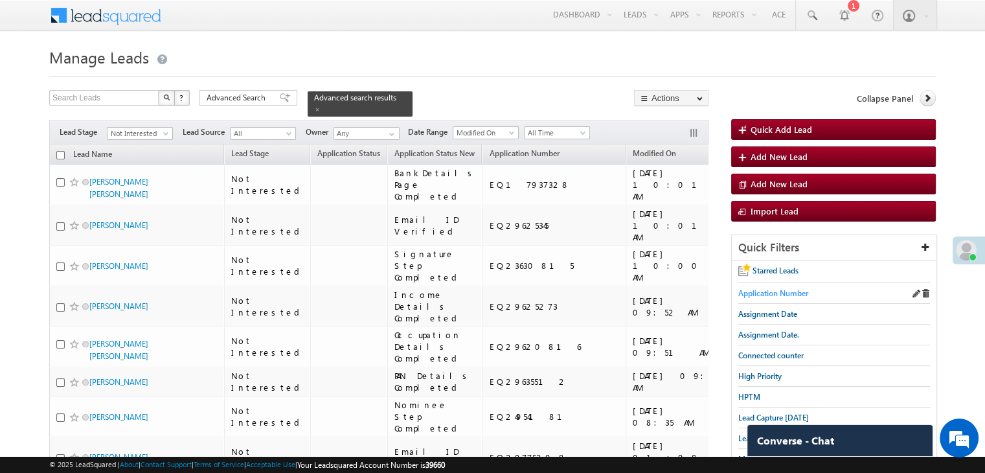
click at [783, 289] on span "Application Number" at bounding box center [773, 293] width 70 height 10
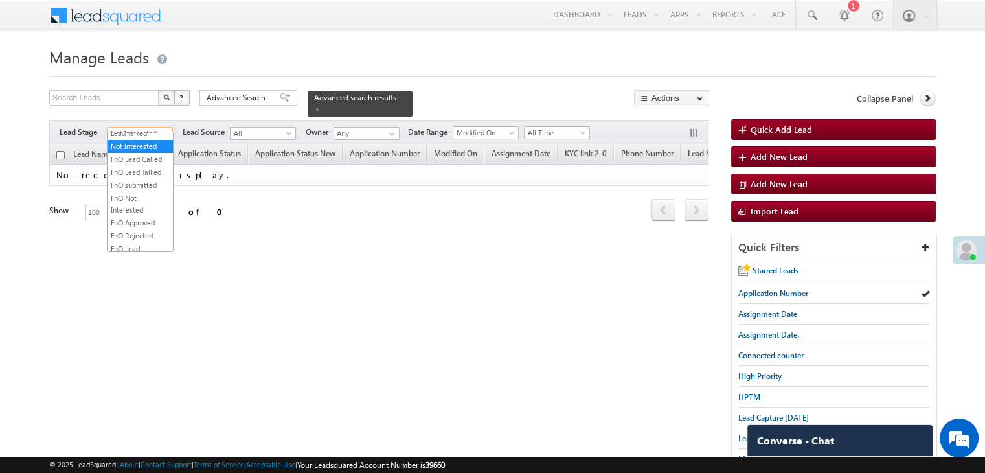
click at [159, 128] on span "Not Interested" at bounding box center [137, 134] width 61 height 12
click at [141, 140] on link "All" at bounding box center [139, 140] width 65 height 12
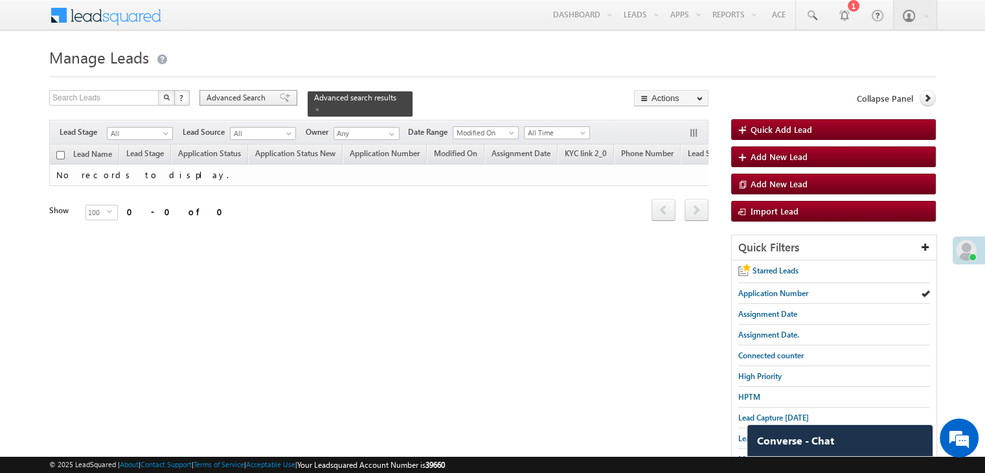
click at [252, 94] on span "Advanced Search" at bounding box center [237, 98] width 63 height 12
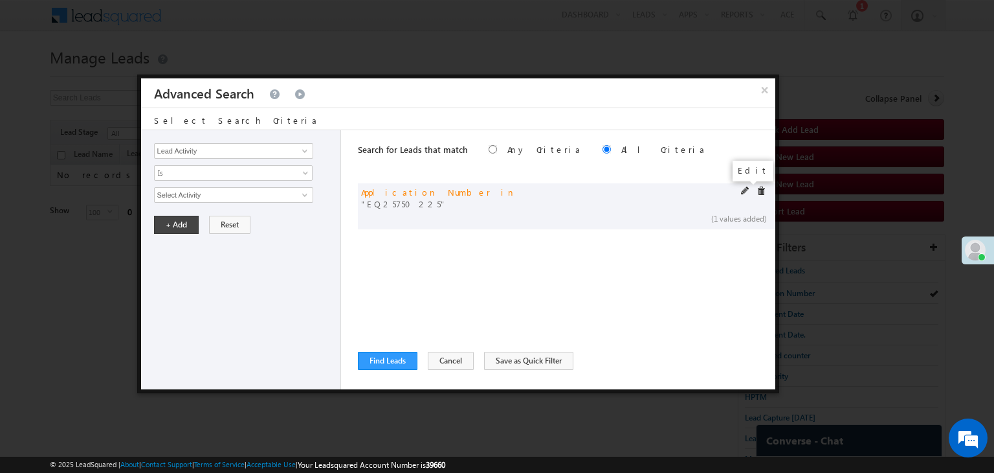
click at [741, 188] on span at bounding box center [745, 190] width 9 height 9
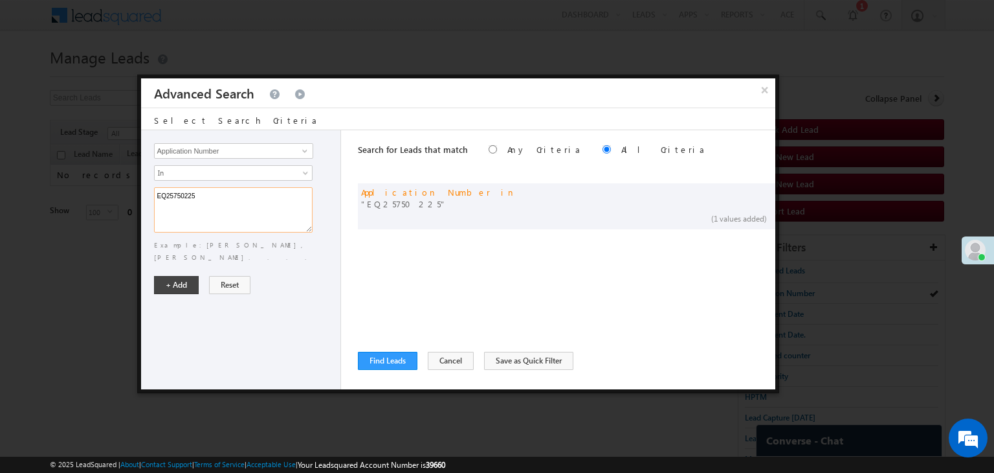
click at [216, 212] on textarea "EQ25750225" at bounding box center [233, 209] width 159 height 45
click at [216, 197] on textarea "EQ25750225" at bounding box center [233, 209] width 159 height 45
paste textarea "4694558 EQ29663575 EQ29460294 EQ21157110 EQ29490374 EQ29498480 EQ12173439 EQ297…"
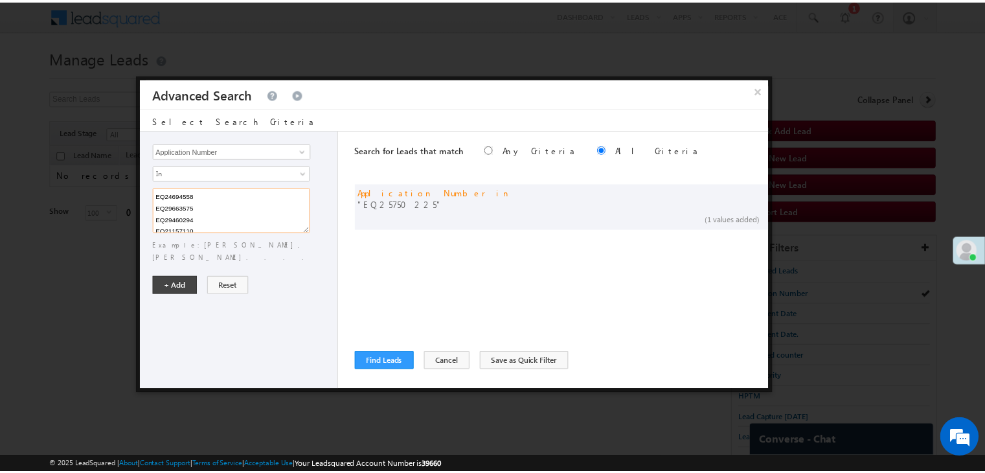
scroll to position [224, 0]
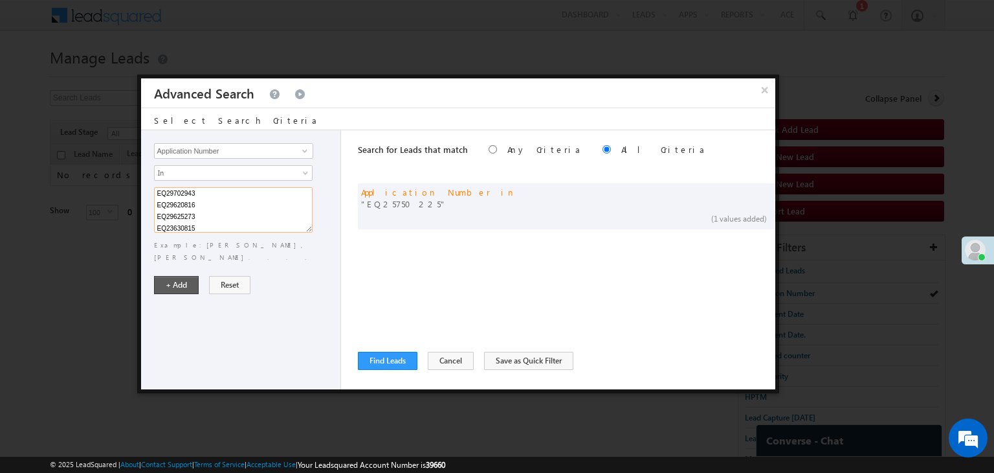
type textarea "EQ24694558 EQ29663575 EQ29460294 EQ21157110 EQ29490374 EQ29498480 EQ12173439 EQ…"
click at [167, 276] on button "+ Add" at bounding box center [176, 285] width 45 height 18
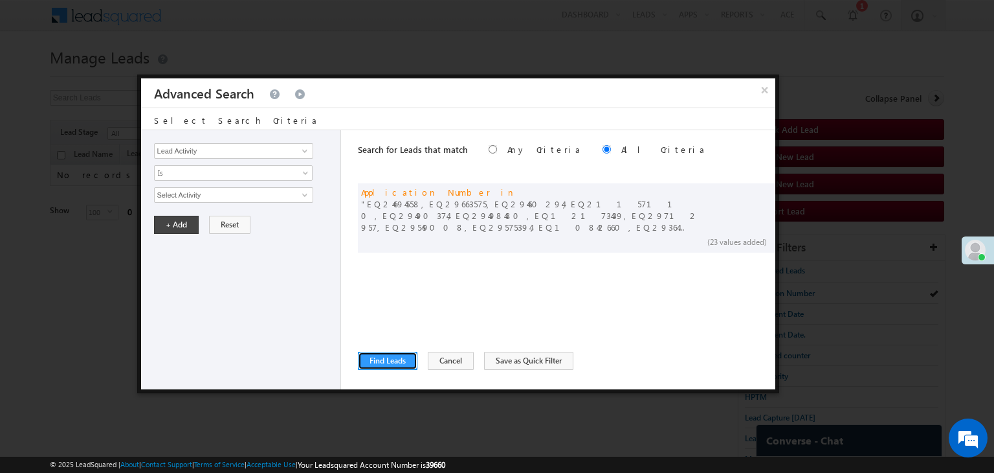
click at [399, 355] on button "Find Leads" at bounding box center [388, 360] width 60 height 18
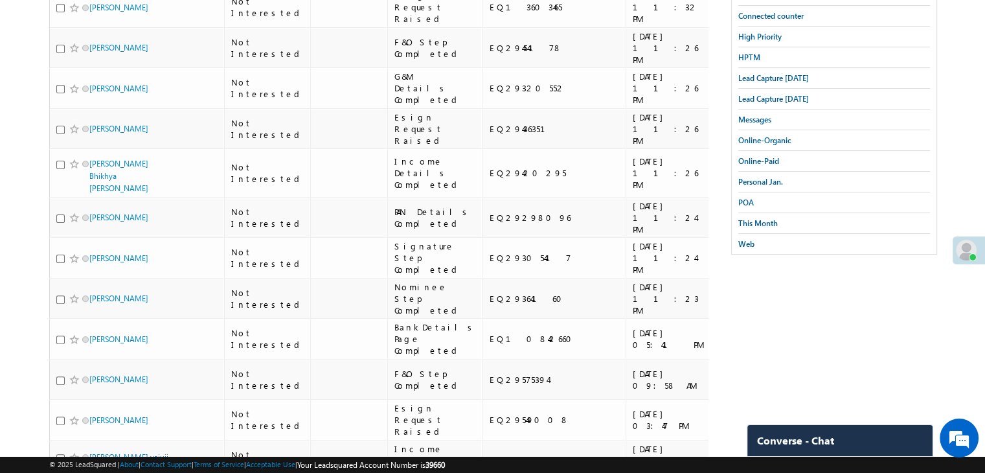
scroll to position [0, 0]
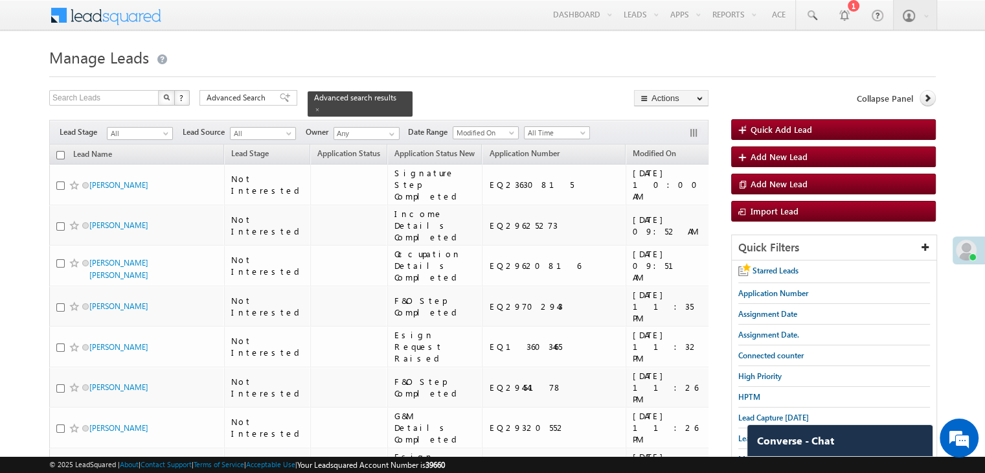
click at [280, 95] on span at bounding box center [285, 97] width 10 height 9
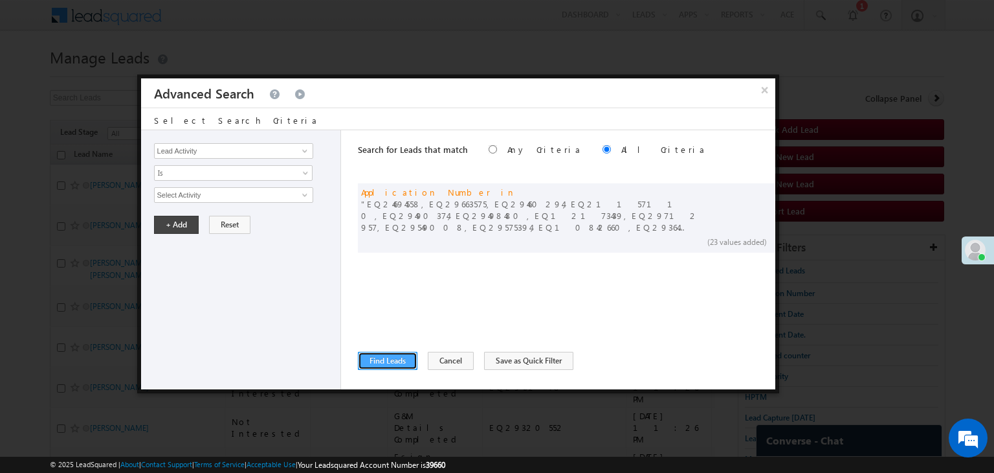
click at [375, 361] on button "Find Leads" at bounding box center [388, 360] width 60 height 18
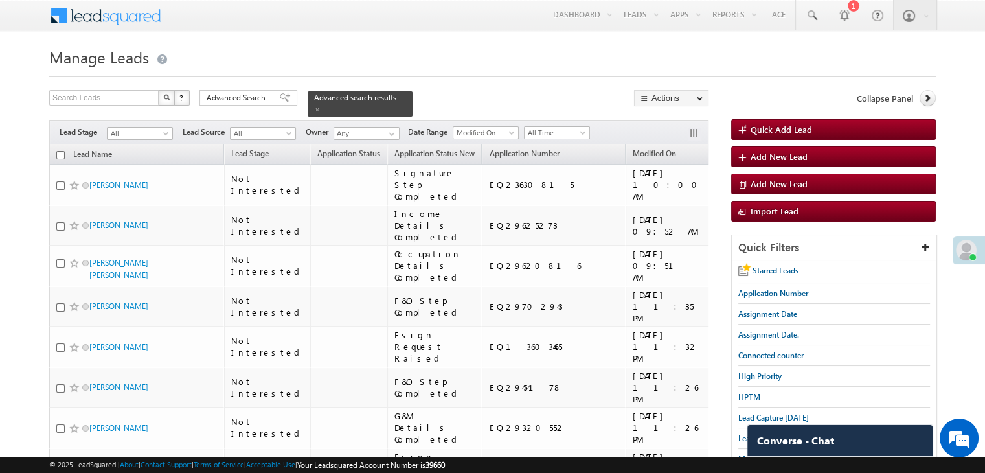
click at [62, 151] on input "checkbox" at bounding box center [60, 155] width 8 height 8
checkbox input "true"
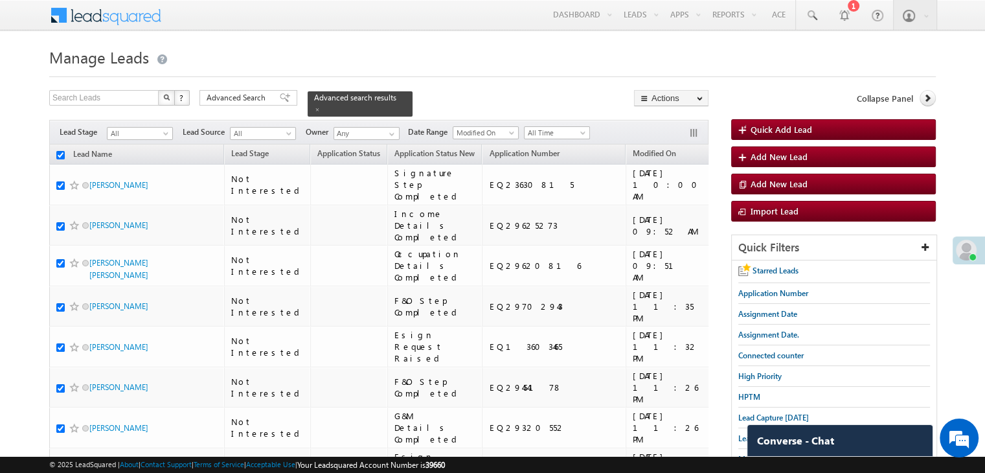
checkbox input "true"
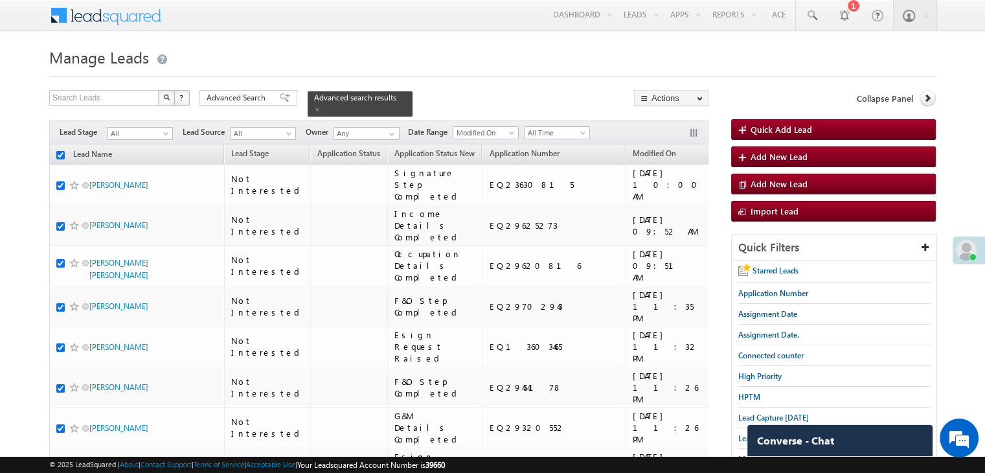
checkbox input "true"
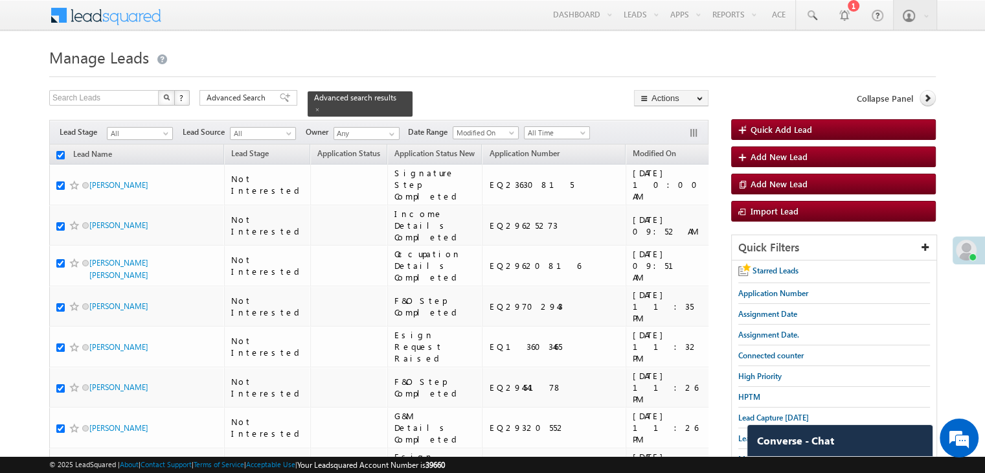
checkbox input "true"
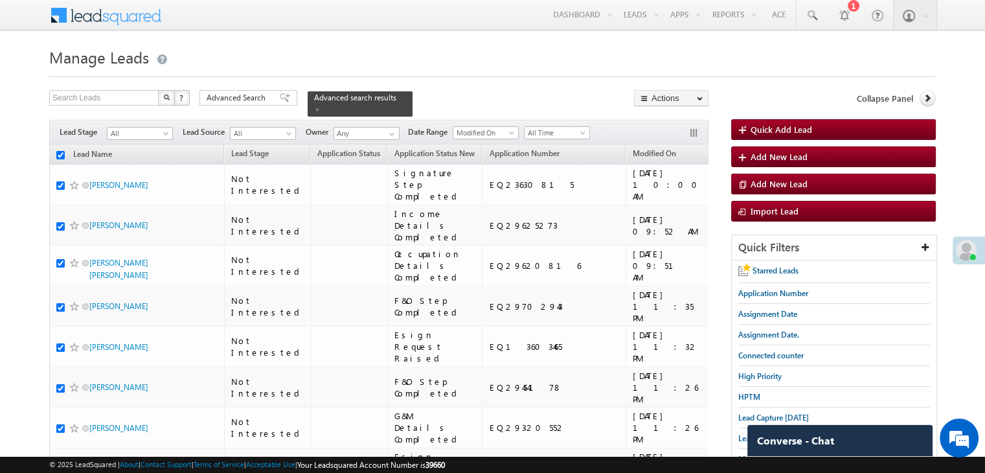
checkbox input "true"
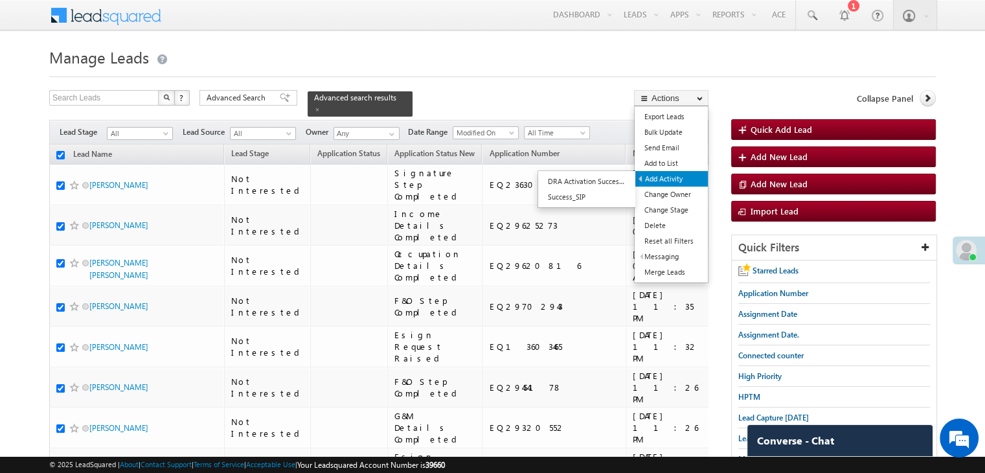
click at [671, 182] on link "Add Activity" at bounding box center [671, 179] width 72 height 16
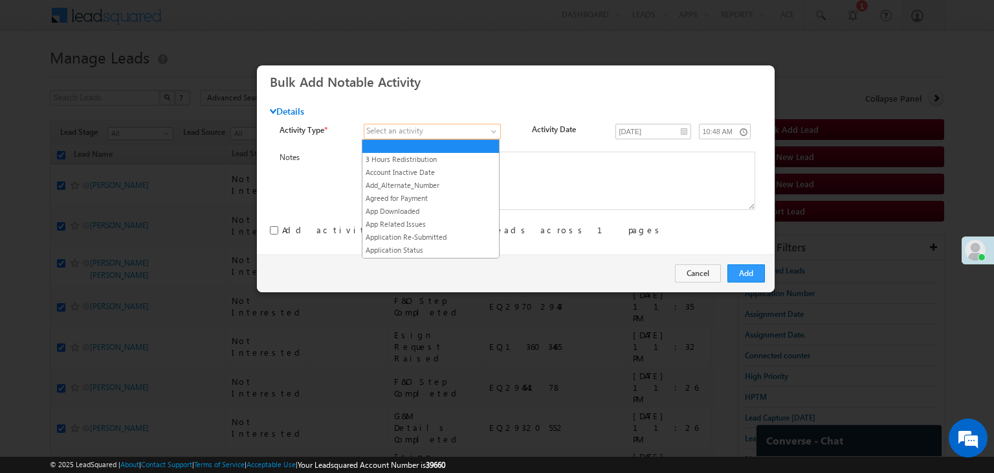
click at [471, 133] on span at bounding box center [425, 132] width 122 height 12
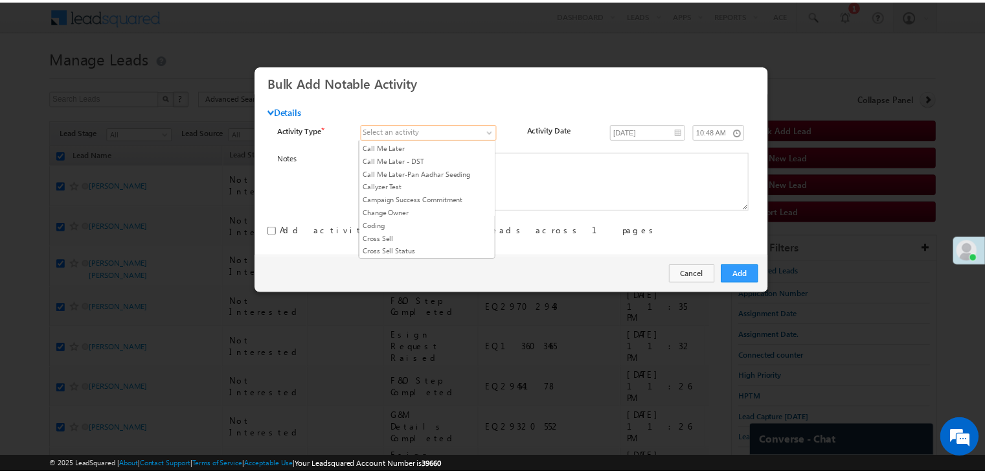
scroll to position [259, 0]
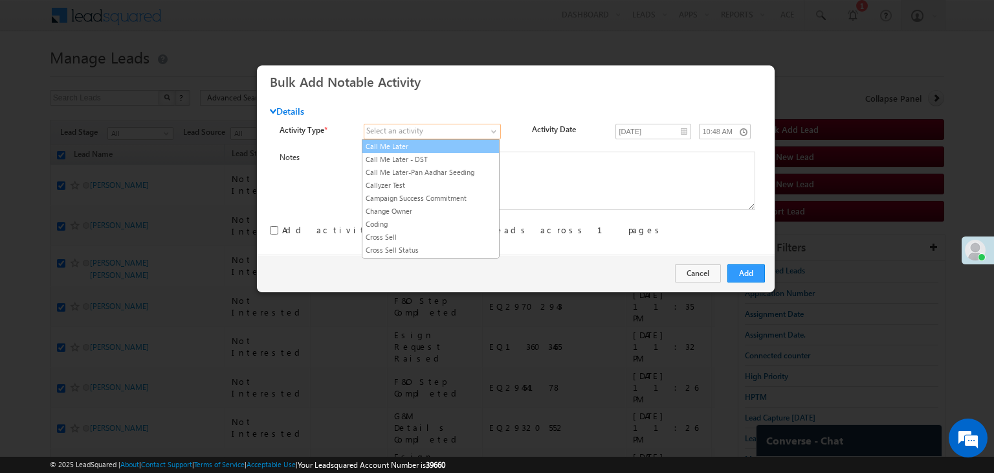
click at [445, 146] on li "Call Me Later" at bounding box center [430, 146] width 137 height 13
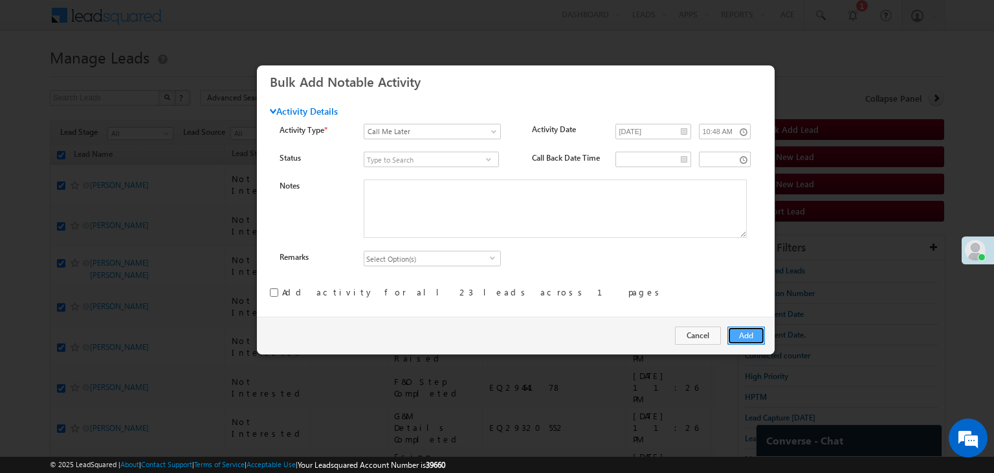
click at [758, 335] on button "Add" at bounding box center [747, 335] width 38 height 18
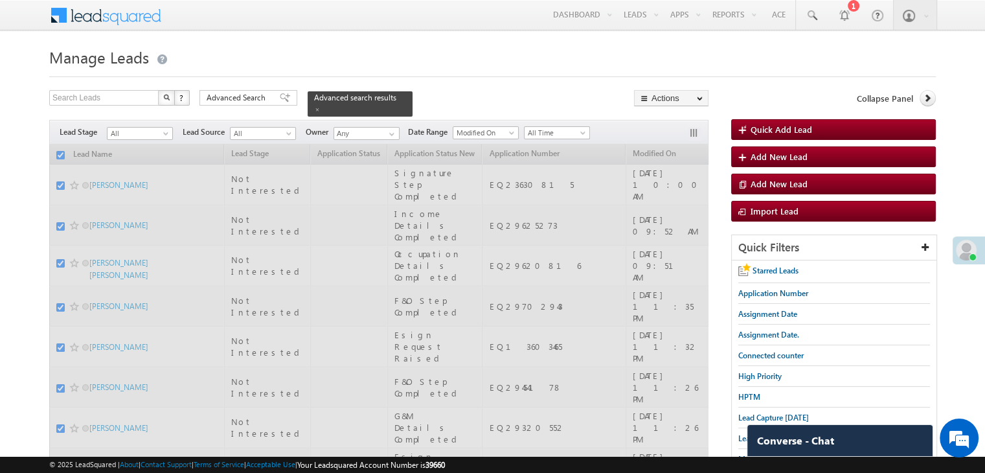
checkbox input "false"
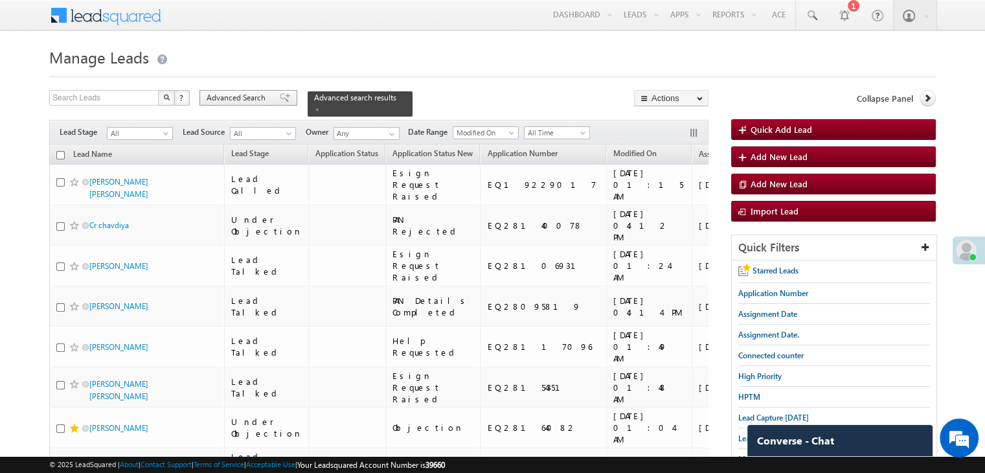
click at [263, 102] on span "Advanced Search" at bounding box center [237, 98] width 63 height 12
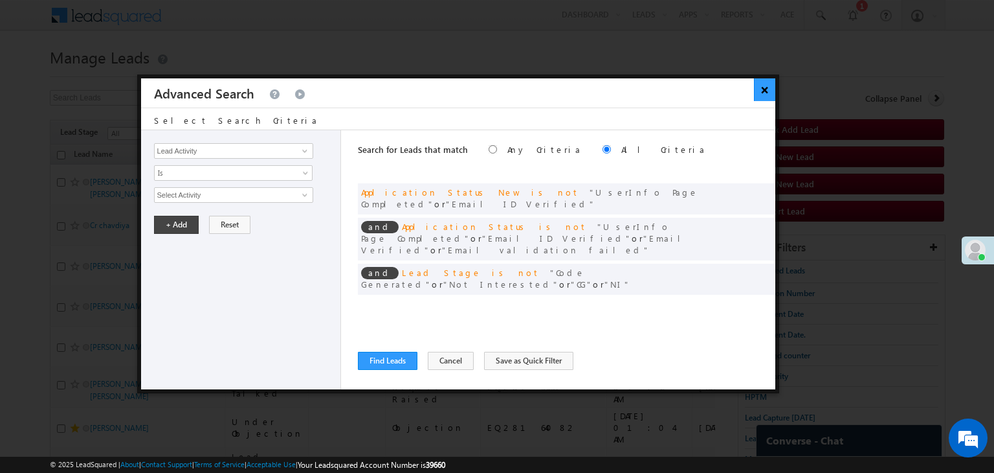
click at [757, 91] on button "×" at bounding box center [764, 89] width 21 height 23
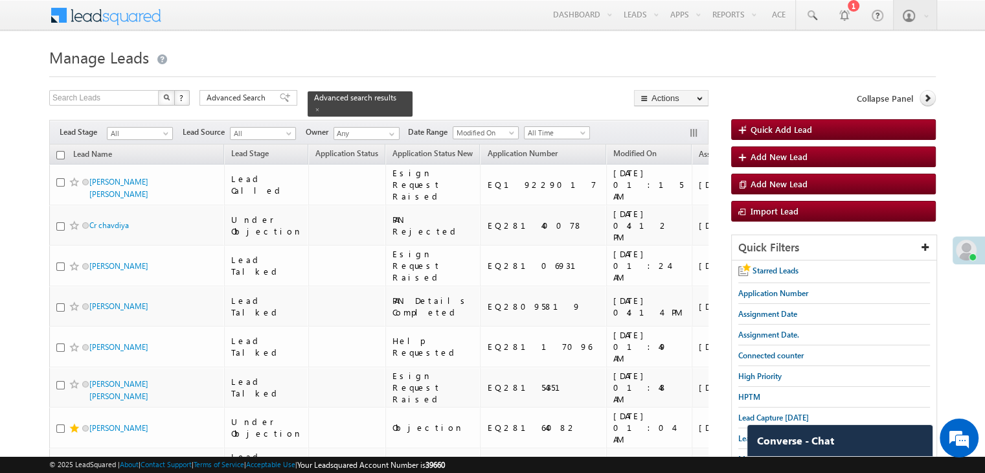
click at [61, 6] on span at bounding box center [58, 13] width 18 height 20
click at [930, 99] on icon at bounding box center [926, 97] width 9 height 9
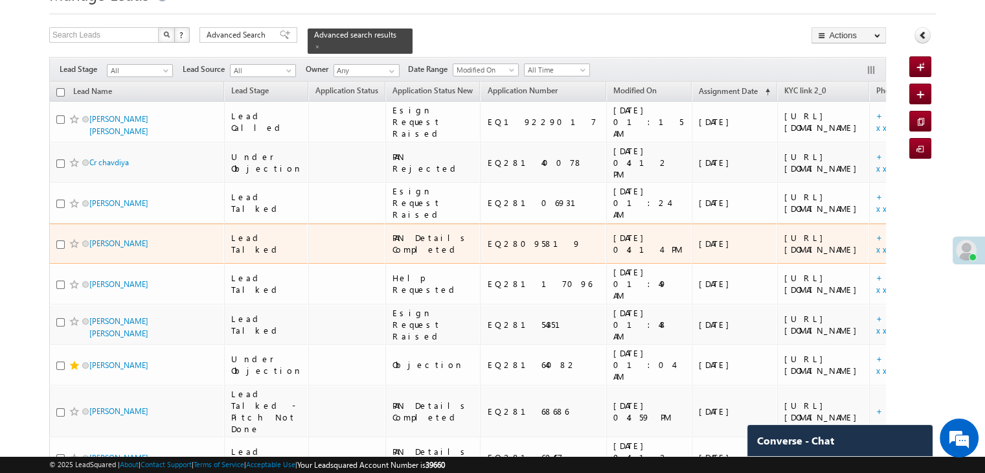
scroll to position [65, 0]
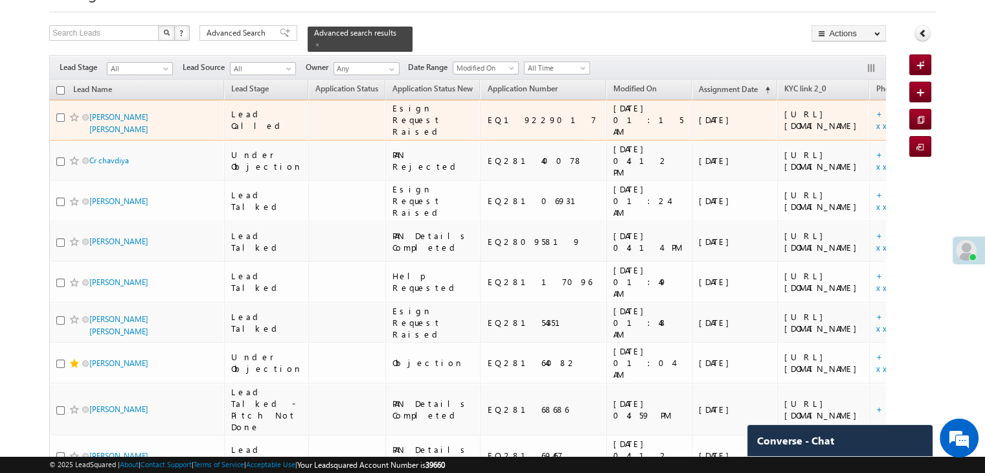
click at [784, 131] on div "https://angelbroking1-pk3em7sa.customui-test.leadsquared.com?leadId=08a53796-4a…" at bounding box center [823, 119] width 79 height 23
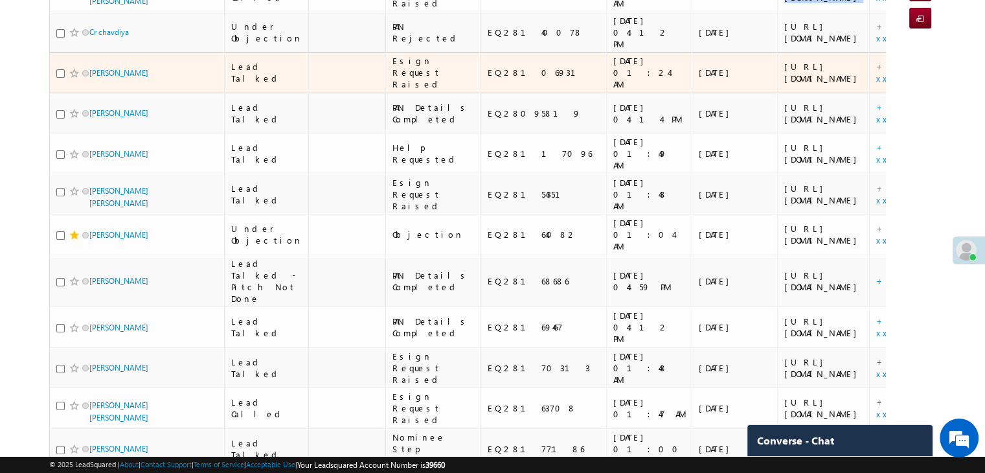
scroll to position [194, 0]
click at [784, 83] on div "https://angelbroking1-pk3em7sa.customui-test.leadsquared.com?leadId=60e64e65-d5…" at bounding box center [823, 71] width 79 height 23
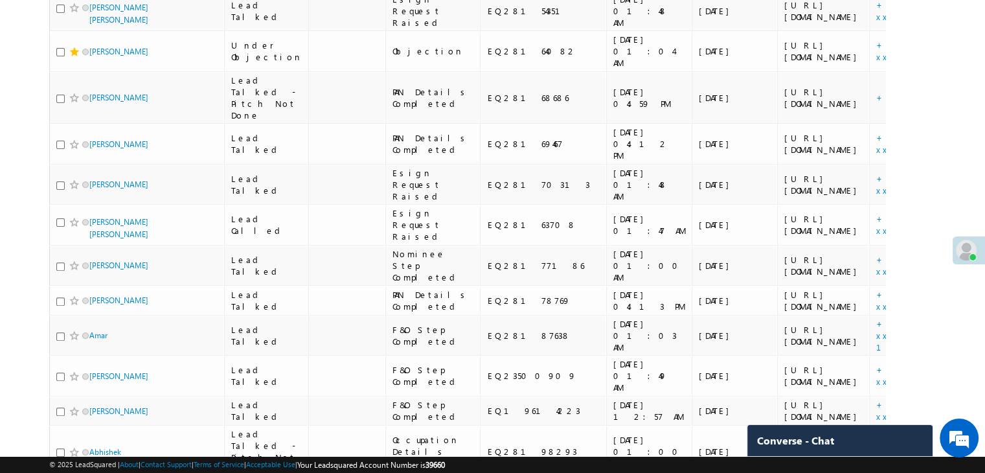
scroll to position [388, 0]
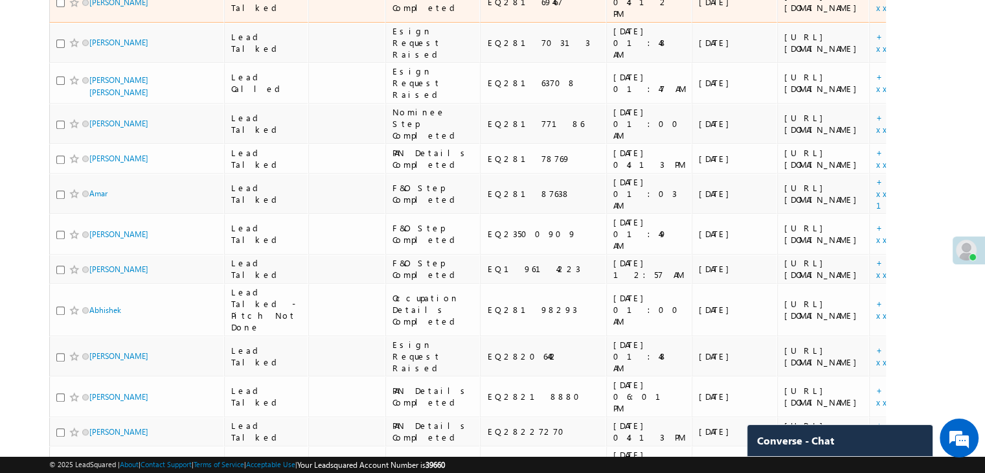
scroll to position [647, 0]
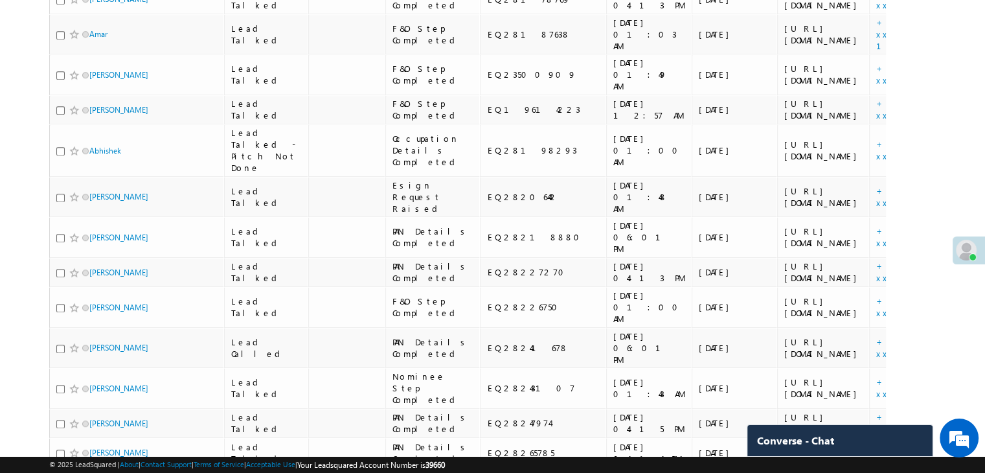
scroll to position [777, 0]
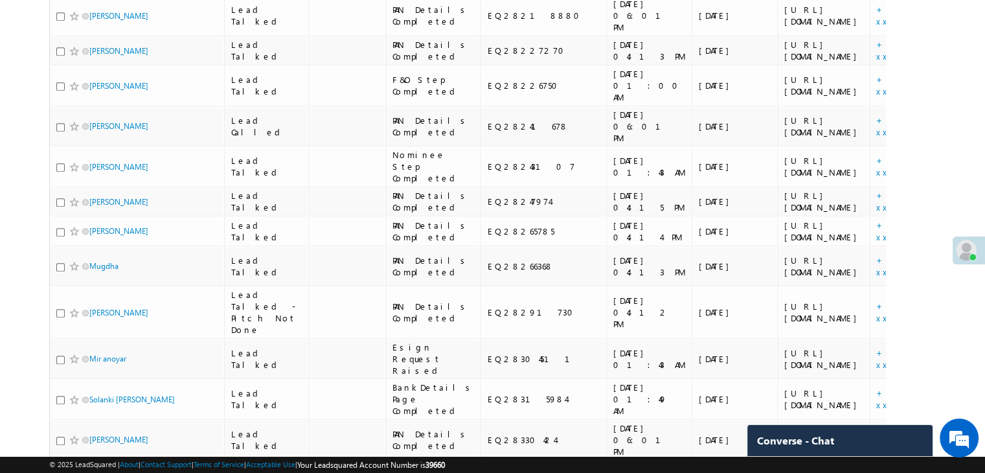
scroll to position [906, 0]
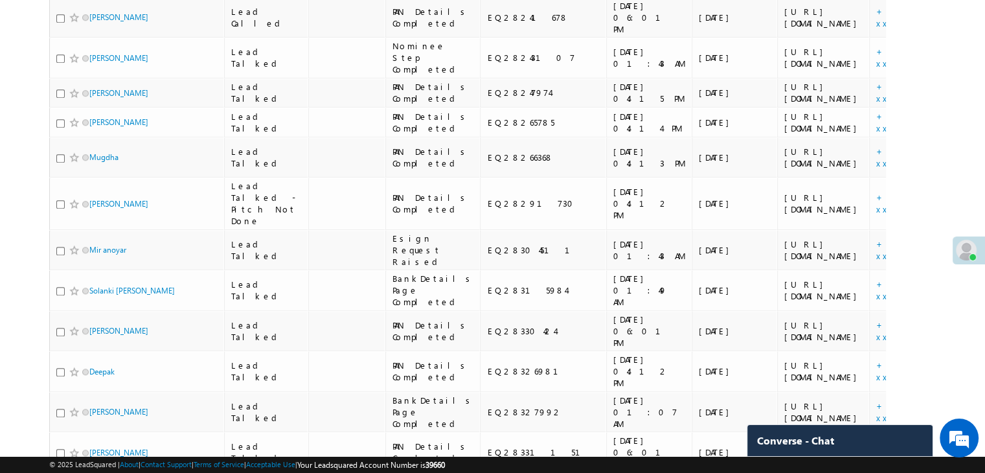
scroll to position [1036, 0]
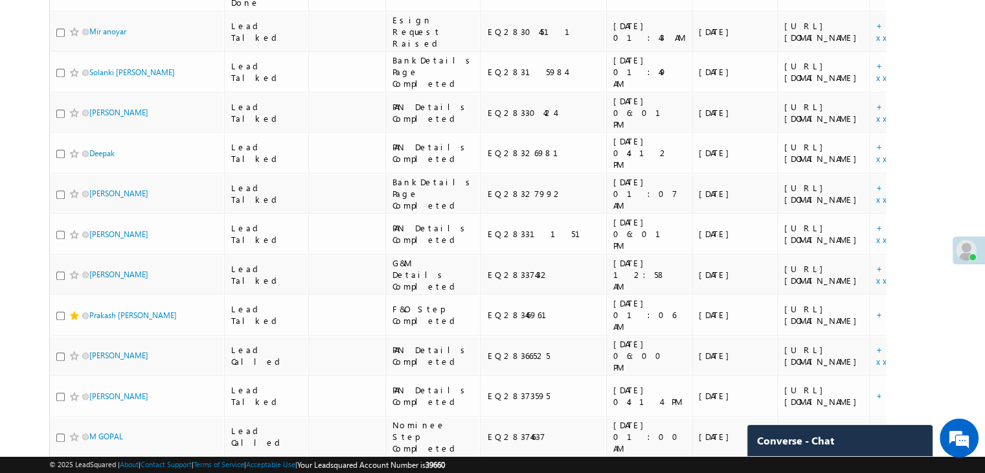
scroll to position [1230, 0]
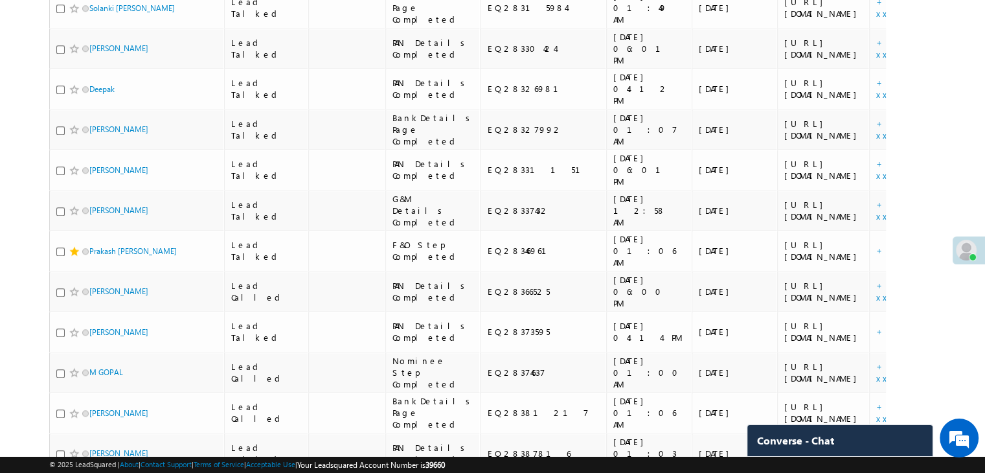
scroll to position [1295, 0]
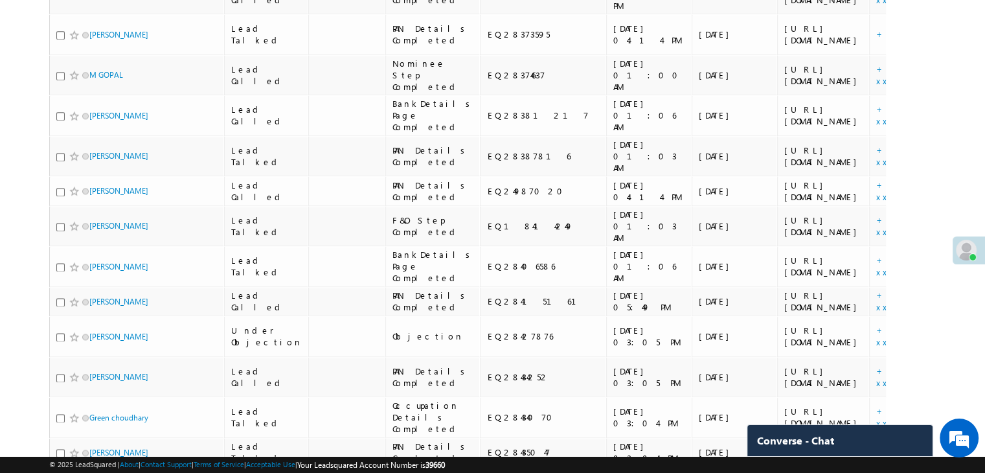
scroll to position [1618, 0]
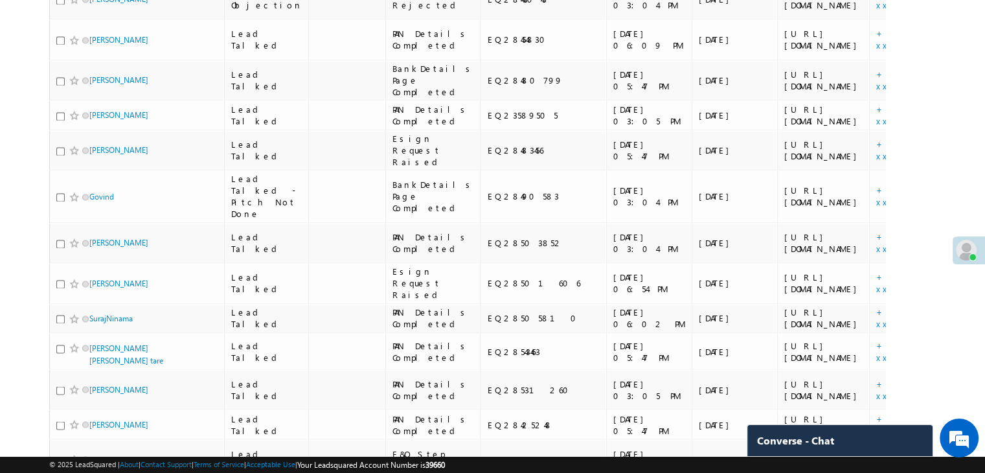
scroll to position [2136, 0]
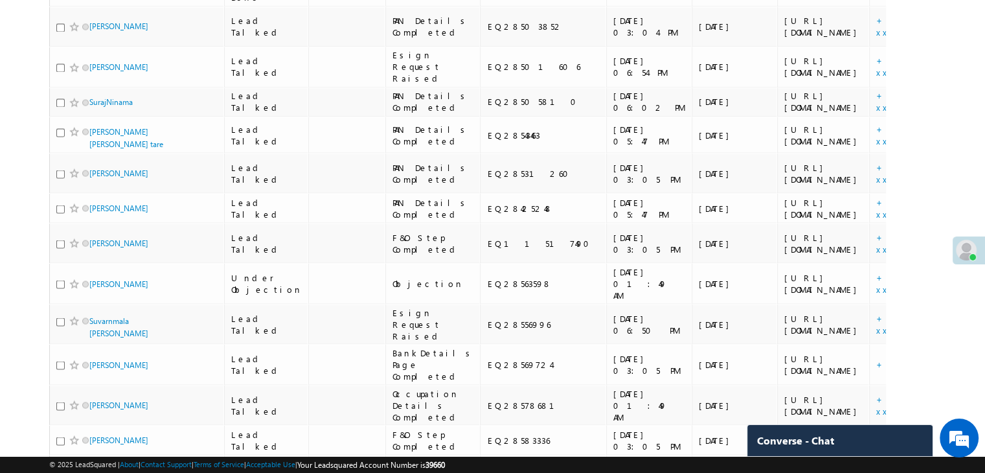
scroll to position [2395, 0]
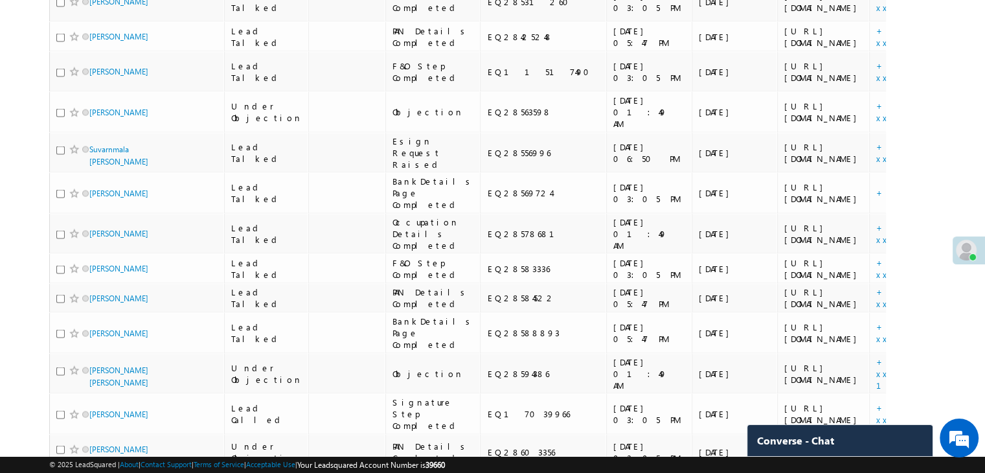
scroll to position [2524, 0]
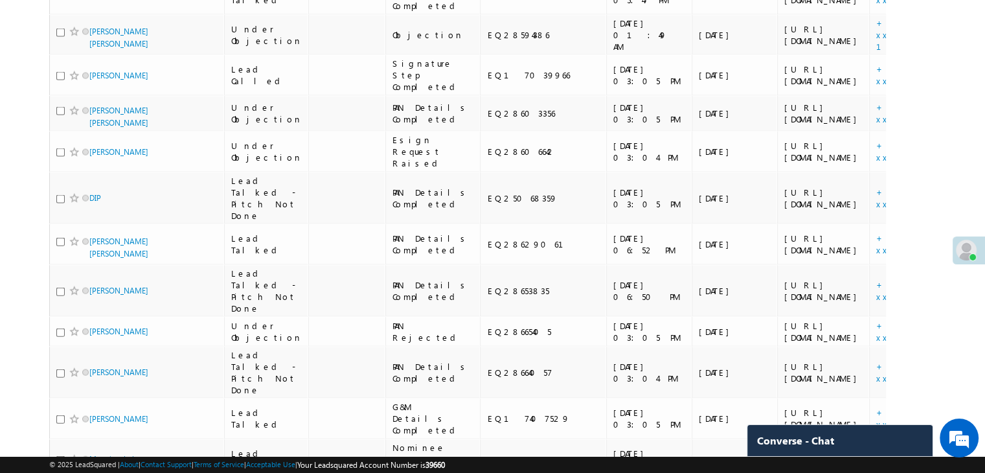
scroll to position [2848, 0]
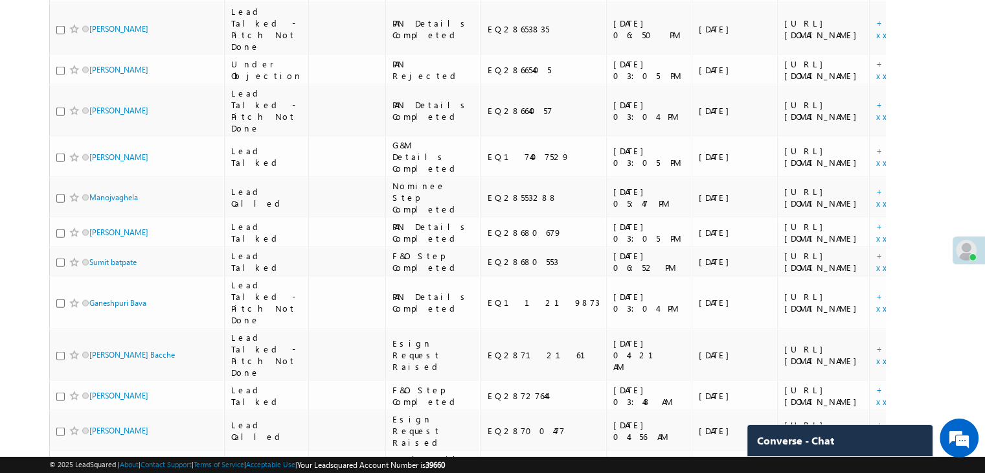
scroll to position [3107, 0]
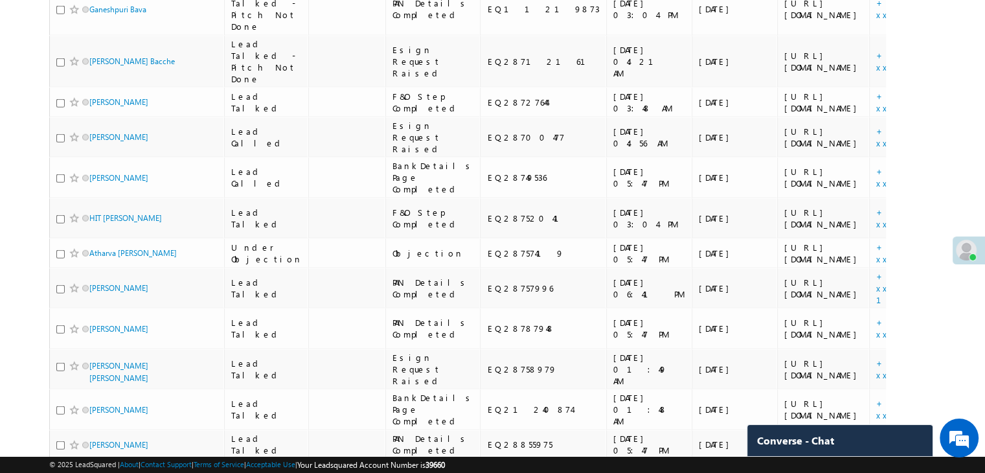
scroll to position [3495, 0]
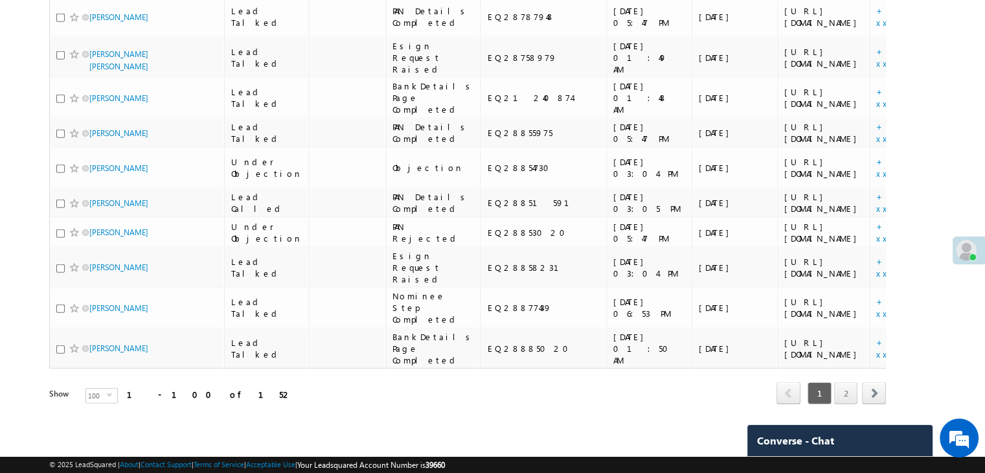
scroll to position [4013, 0]
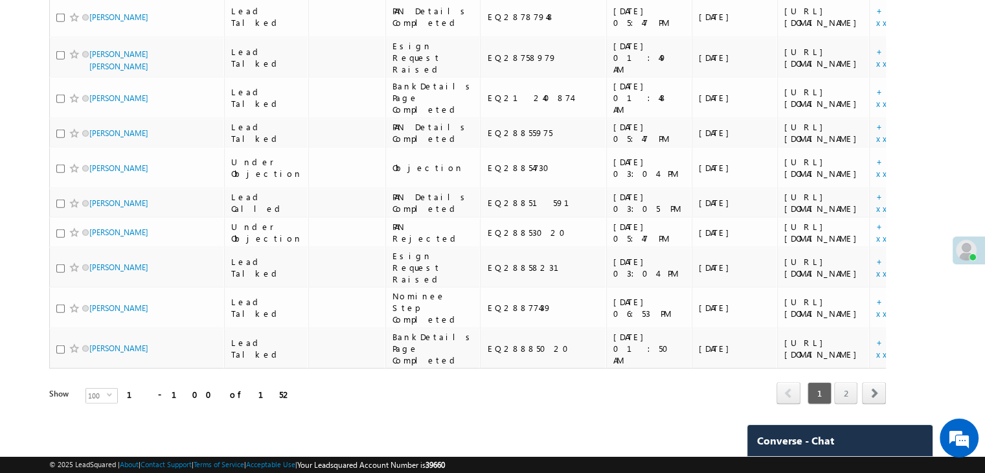
scroll to position [5890, 0]
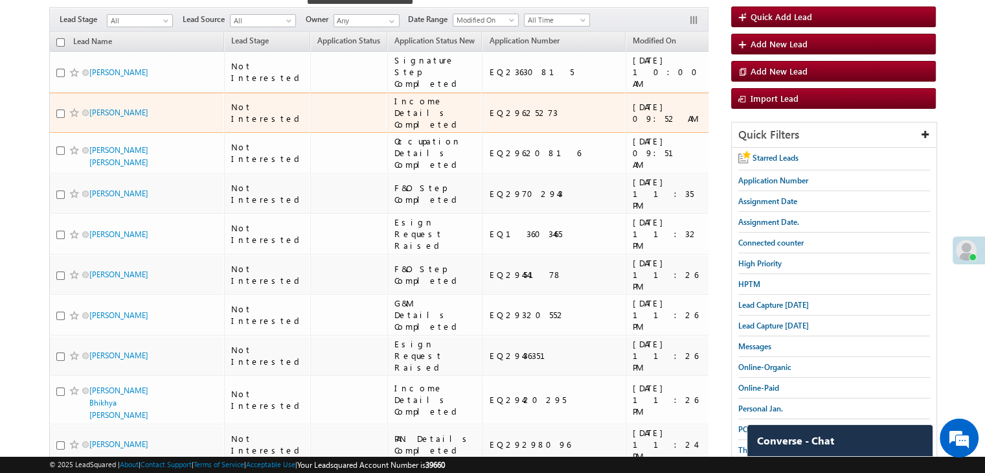
scroll to position [129, 0]
